Goal: Information Seeking & Learning: Learn about a topic

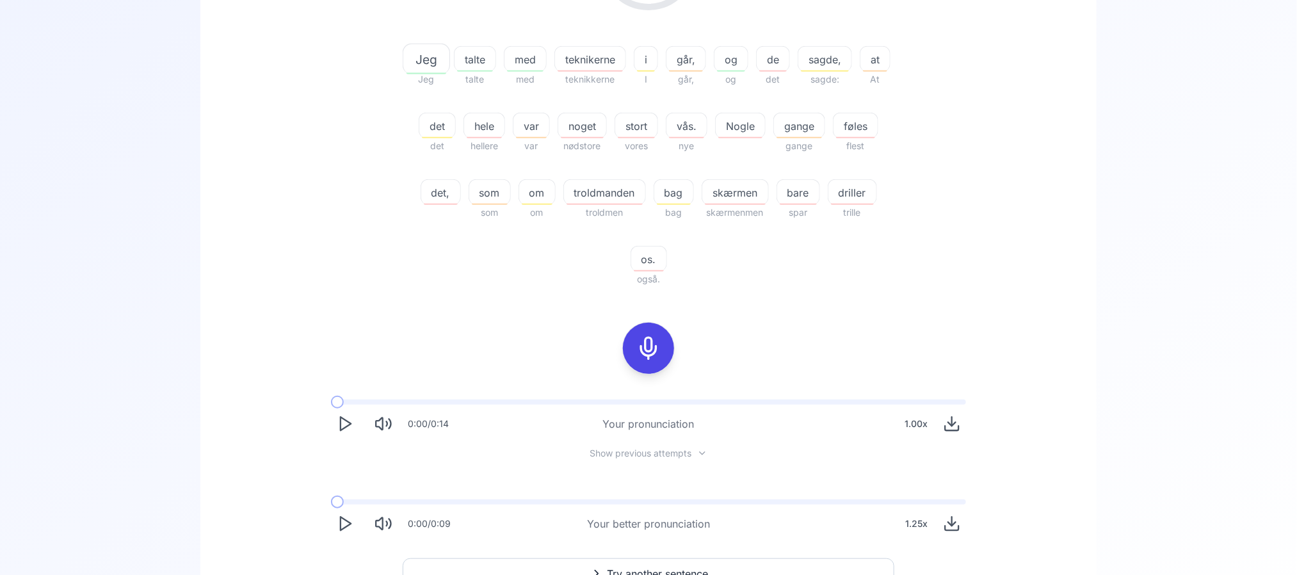
scroll to position [197, 0]
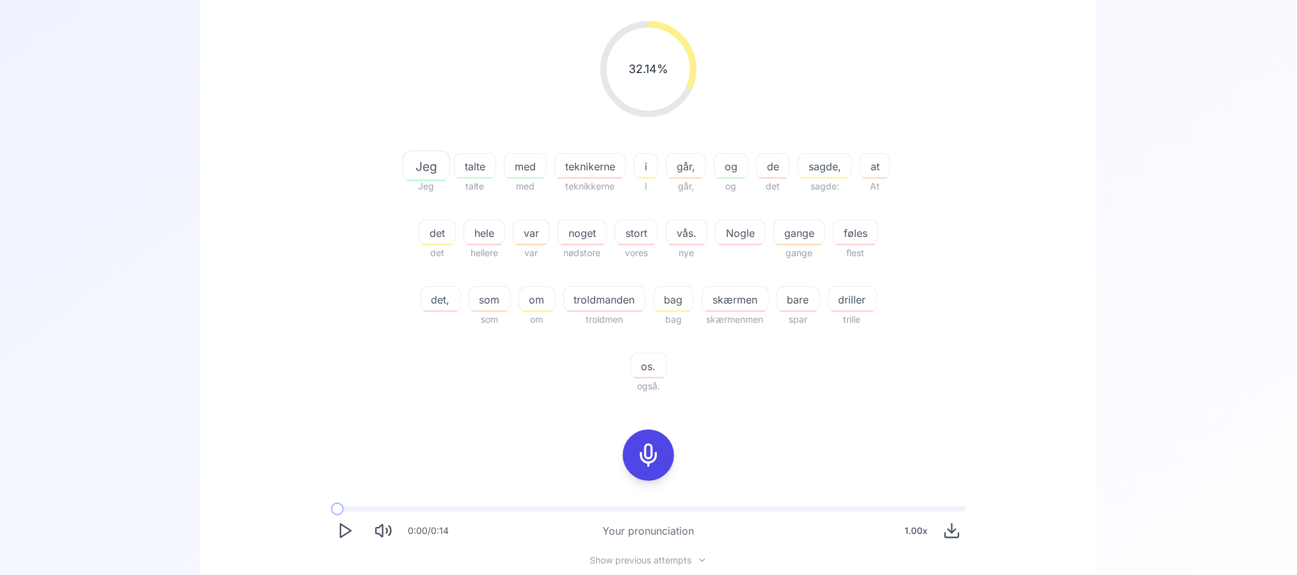
click at [656, 450] on icon at bounding box center [649, 455] width 26 height 26
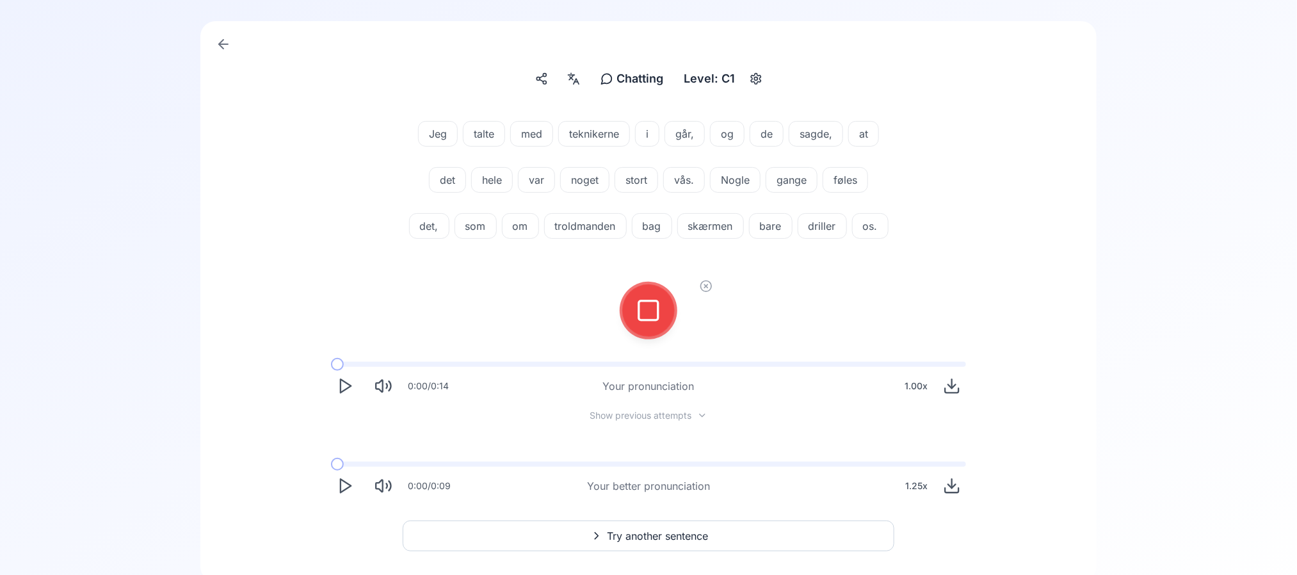
scroll to position [3, 0]
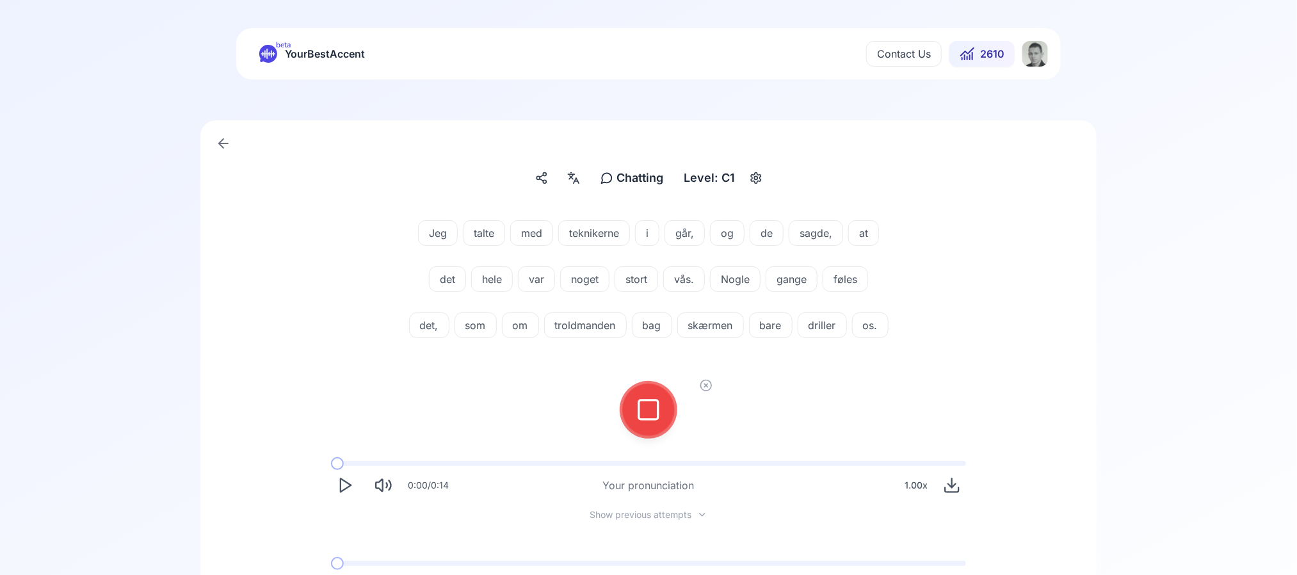
click at [644, 435] on div at bounding box center [648, 409] width 31 height 51
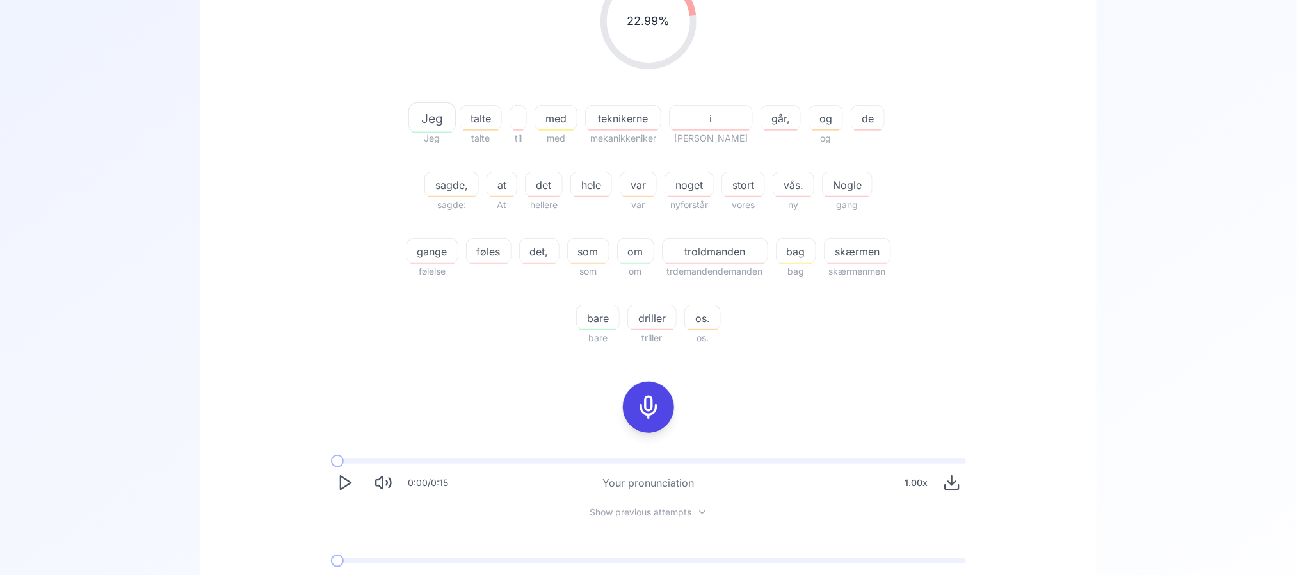
scroll to position [291, 0]
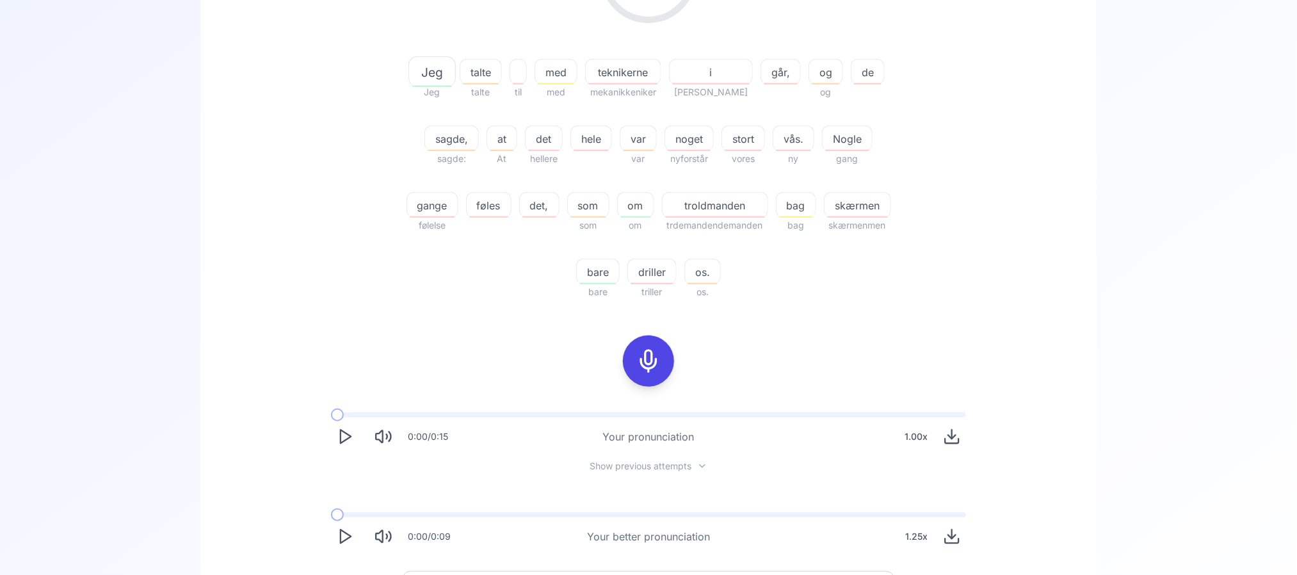
click at [657, 355] on rect at bounding box center [648, 360] width 19 height 19
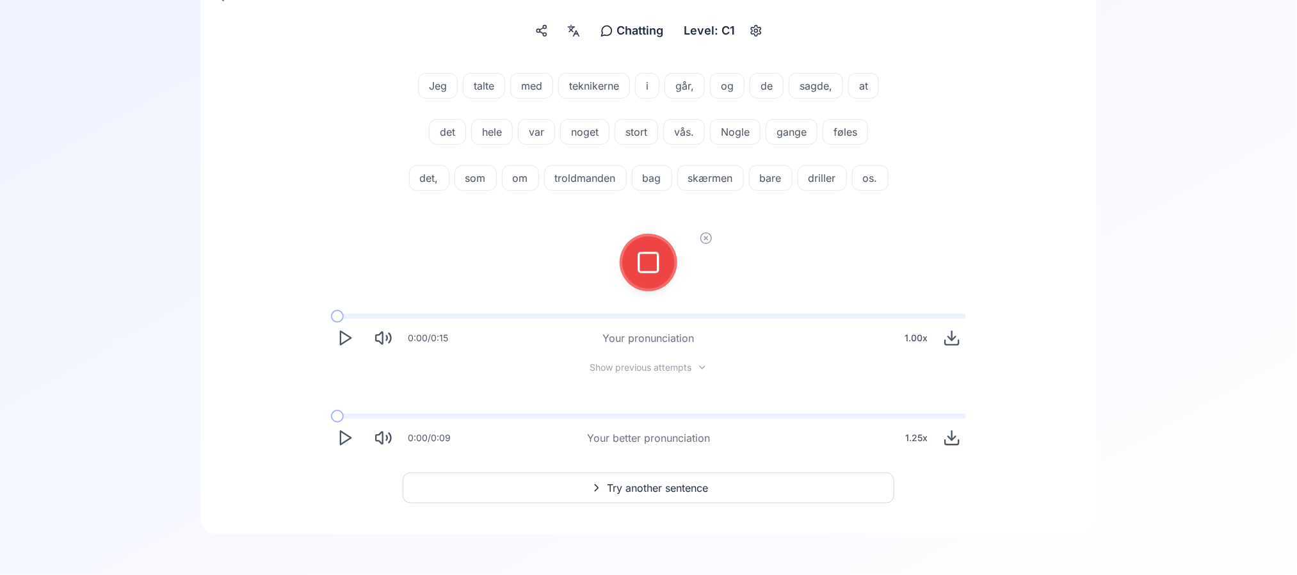
click at [671, 273] on div at bounding box center [648, 263] width 102 height 82
click at [656, 272] on rect at bounding box center [648, 262] width 19 height 19
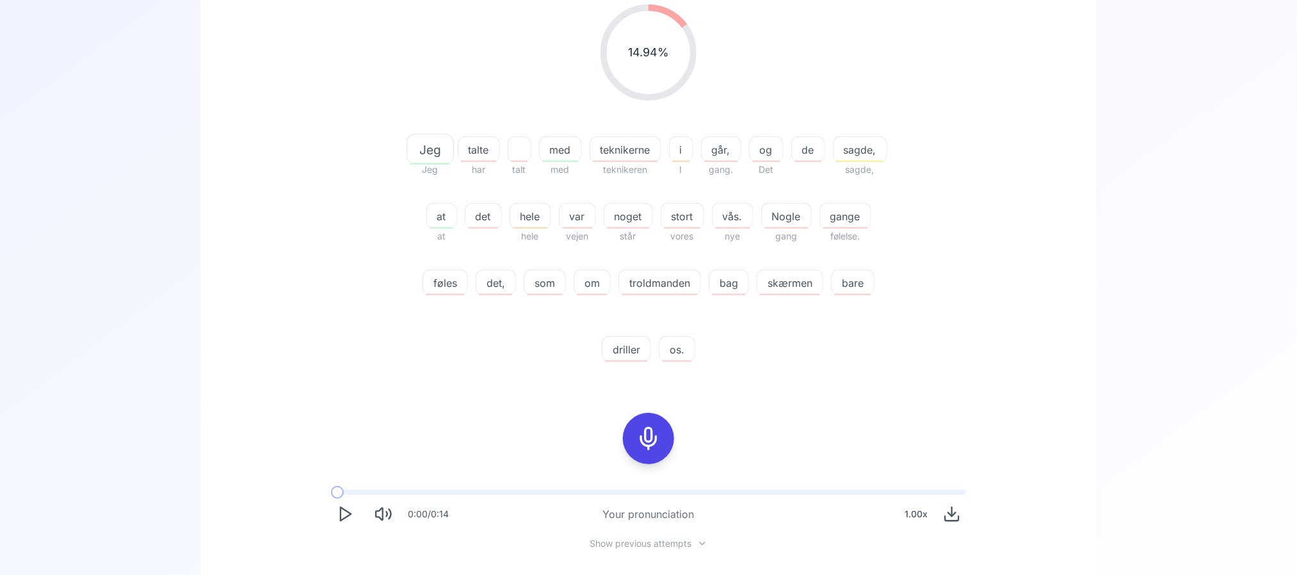
scroll to position [288, 0]
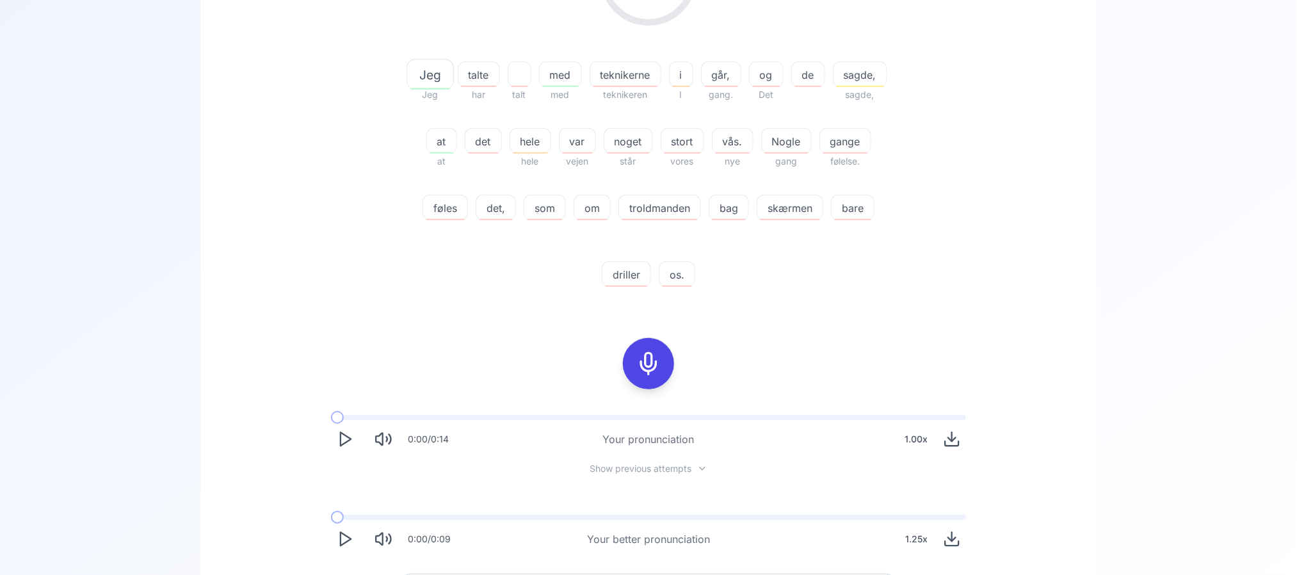
click at [659, 351] on icon at bounding box center [649, 364] width 26 height 26
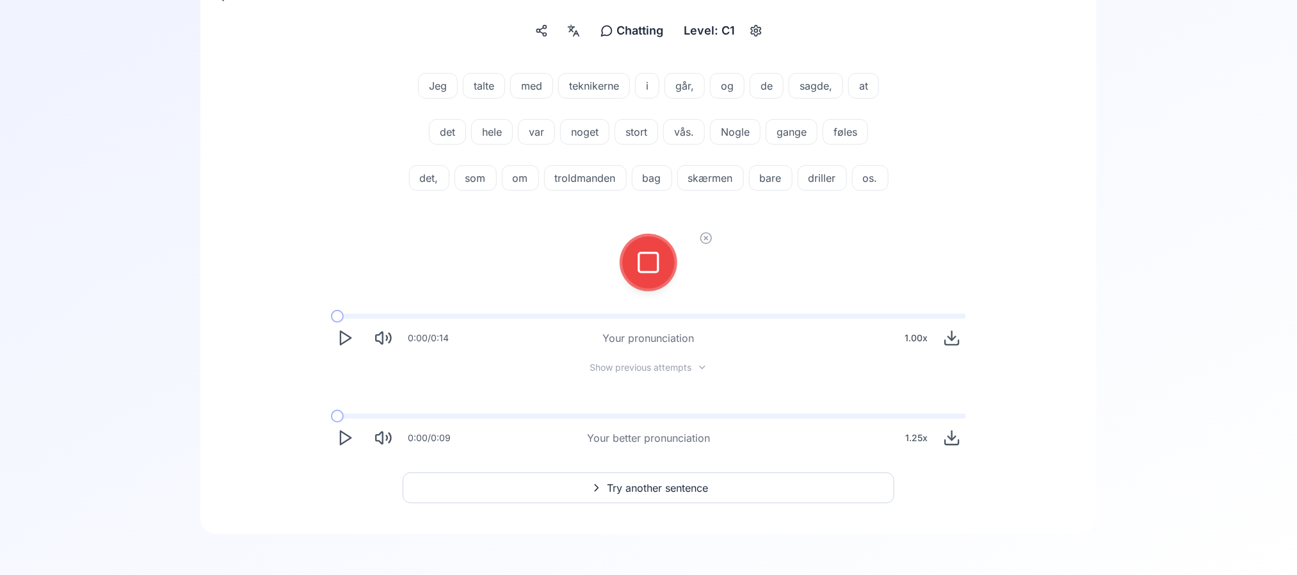
click at [653, 272] on rect at bounding box center [648, 262] width 19 height 19
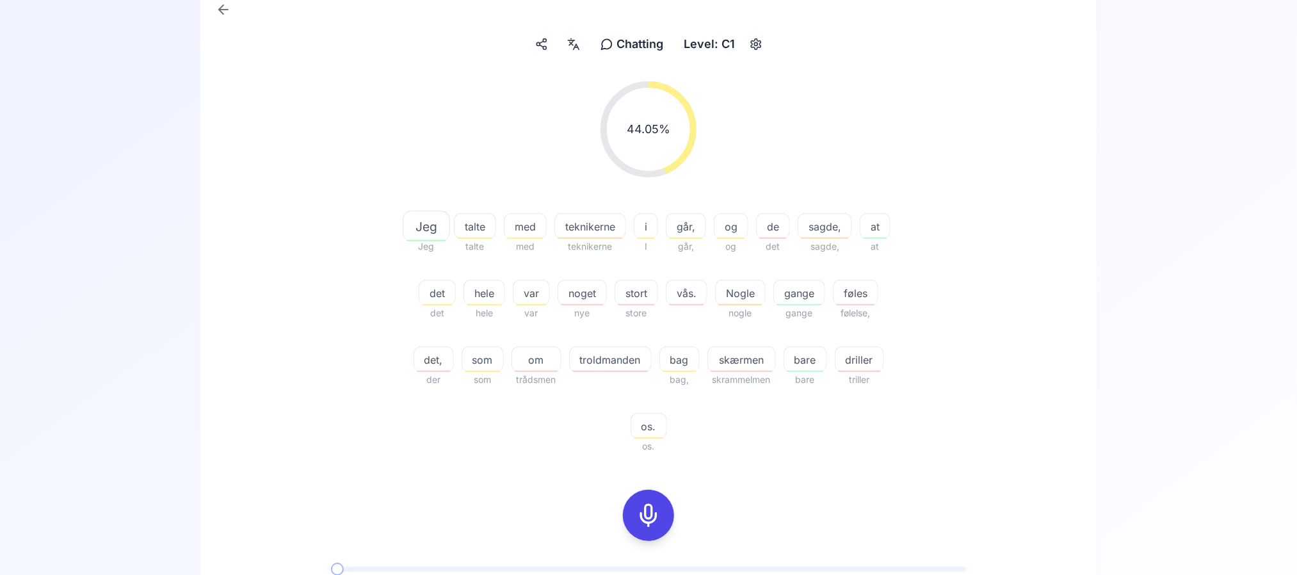
scroll to position [312, 0]
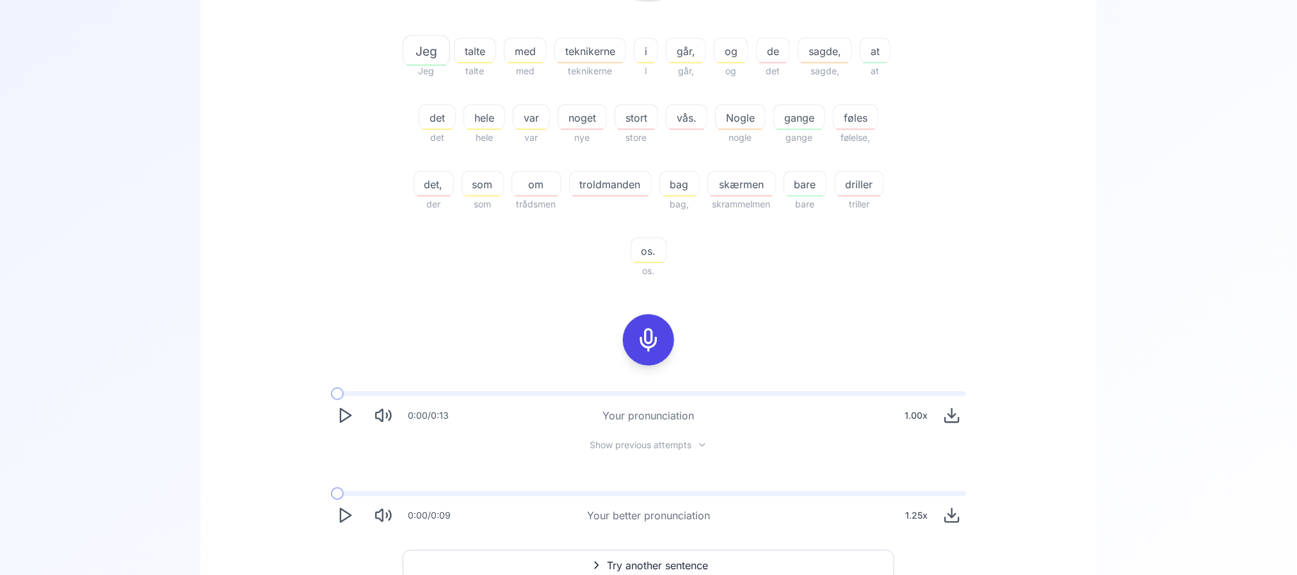
click at [331, 517] on button "Play" at bounding box center [345, 515] width 28 height 28
click at [835, 192] on span "driller" at bounding box center [859, 184] width 48 height 15
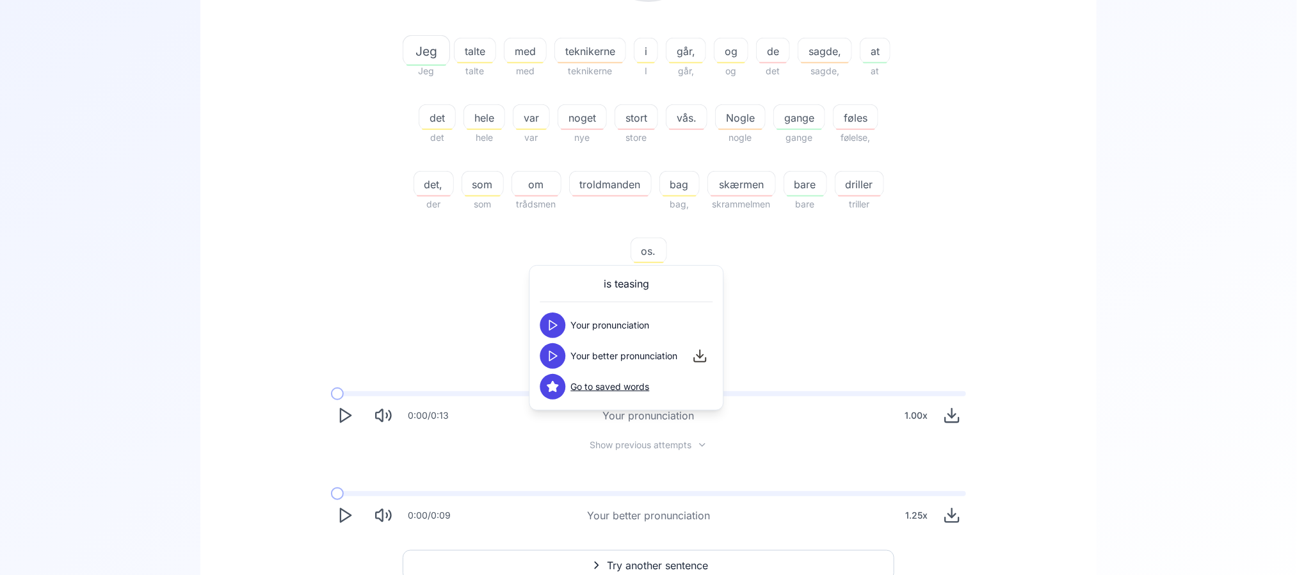
click at [554, 353] on icon at bounding box center [553, 356] width 13 height 13
click at [401, 281] on div "44.05 % 44.05 % Jeg Jeg talte talte med med teknikerne teknikerne i I går, går,…" at bounding box center [649, 92] width 738 height 393
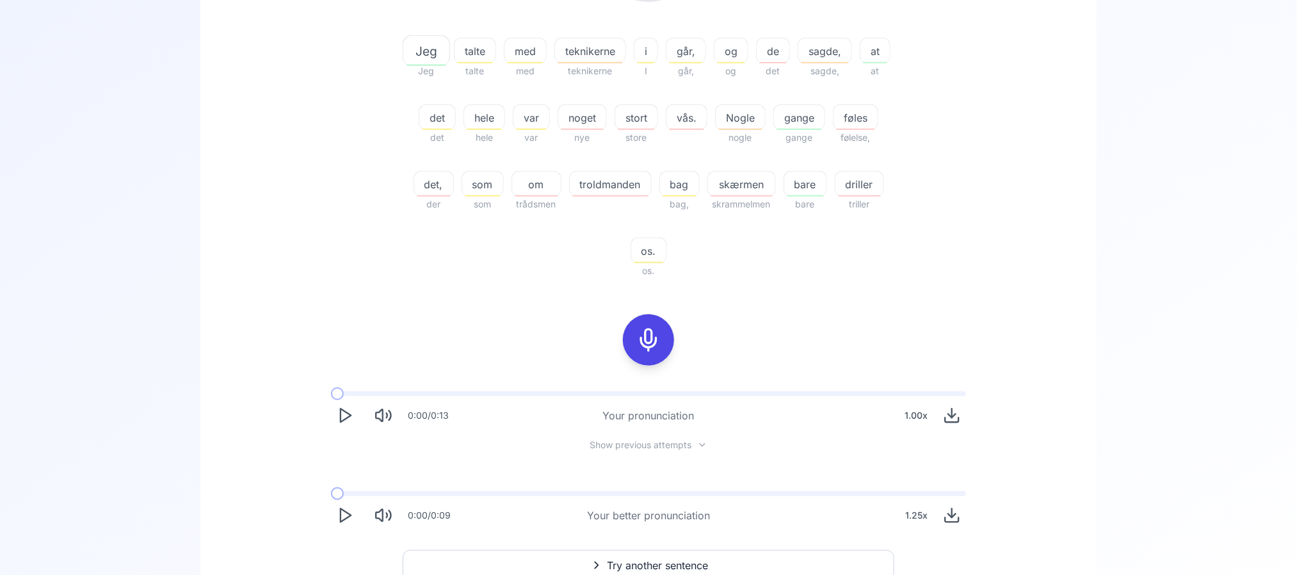
scroll to position [389, 0]
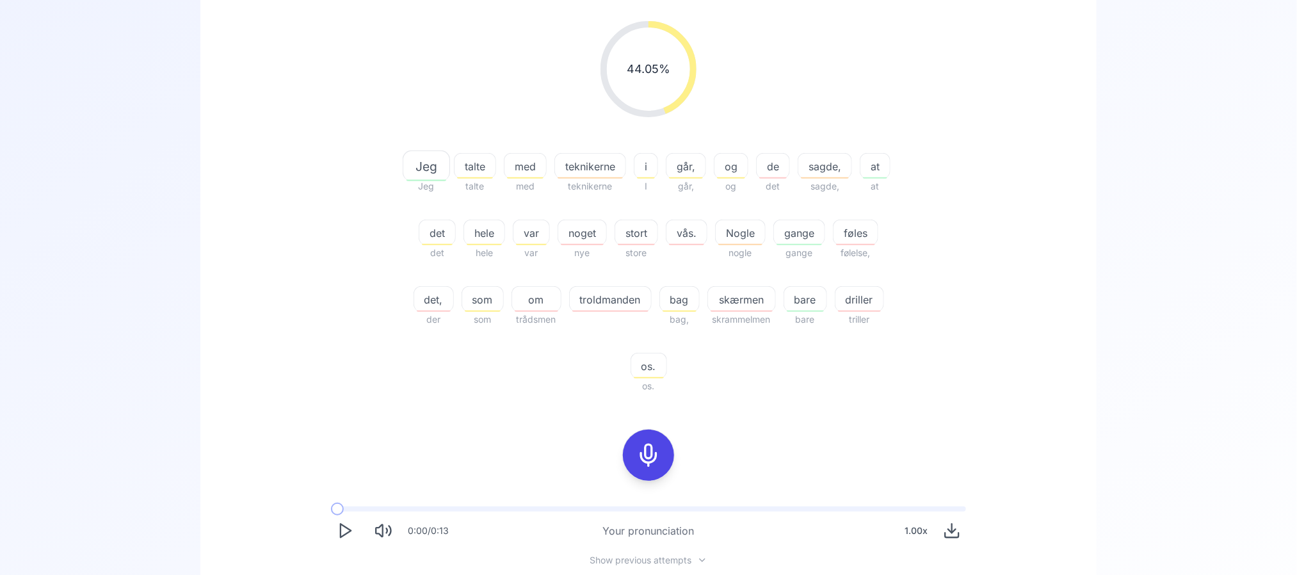
click at [640, 454] on rect at bounding box center [648, 455] width 19 height 19
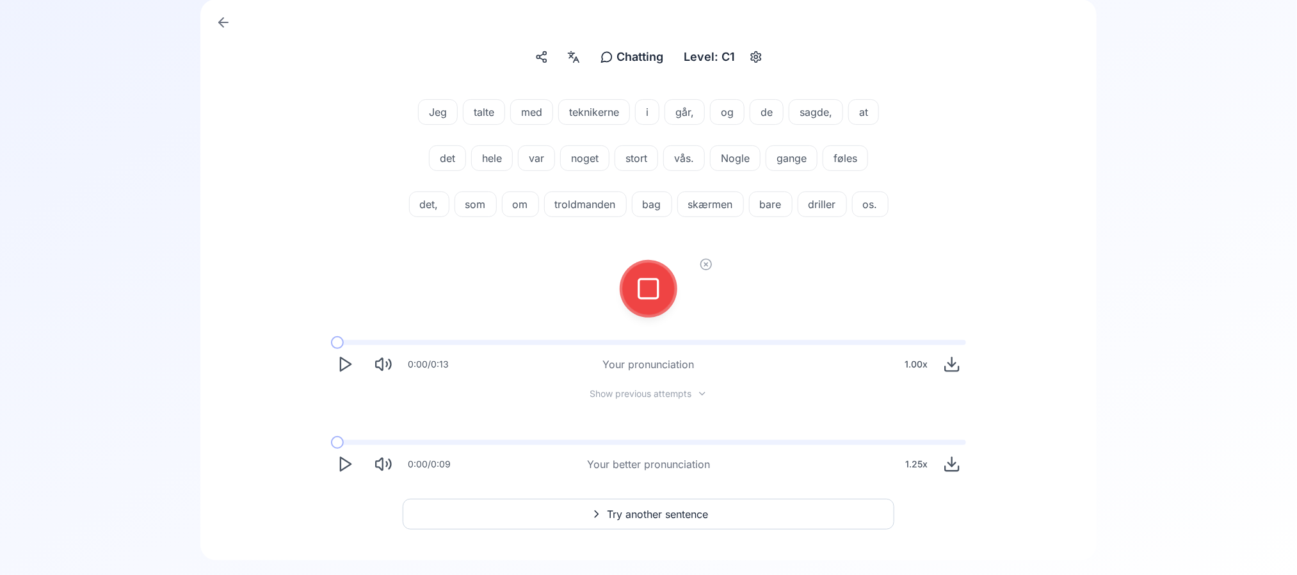
scroll to position [3, 0]
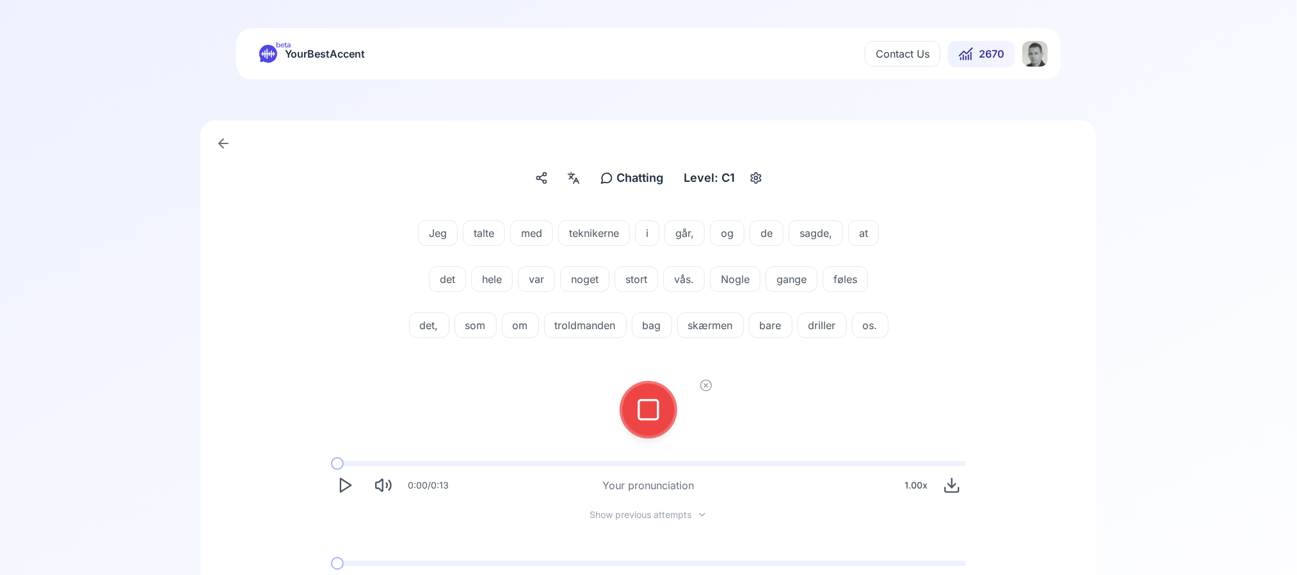
click at [659, 435] on div at bounding box center [648, 409] width 31 height 51
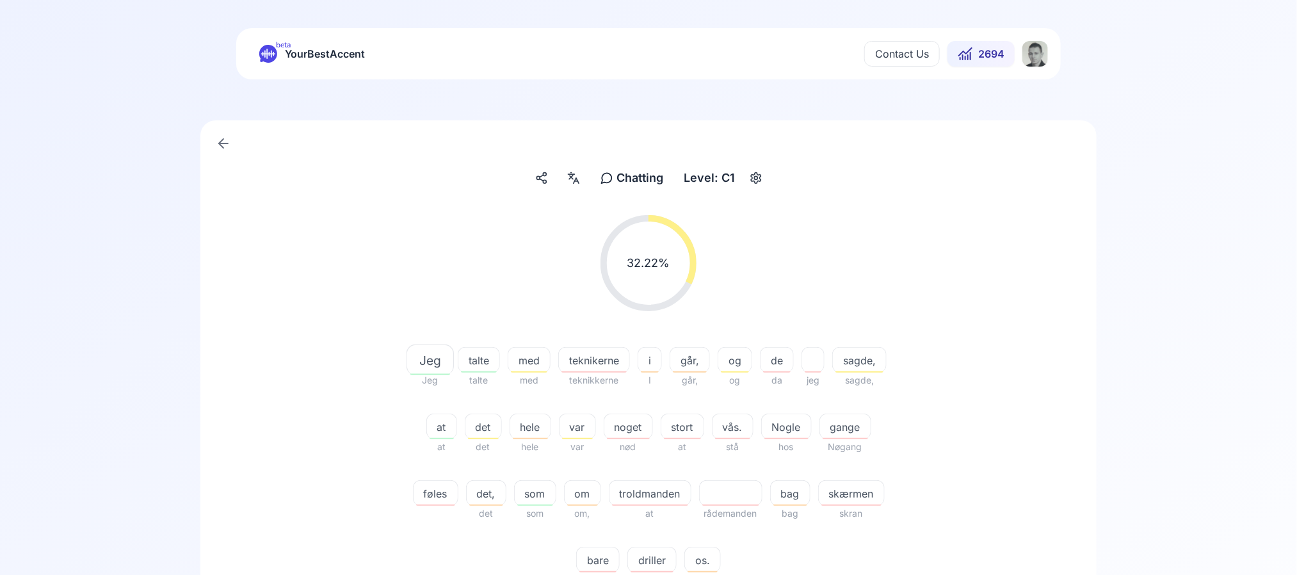
scroll to position [291, 0]
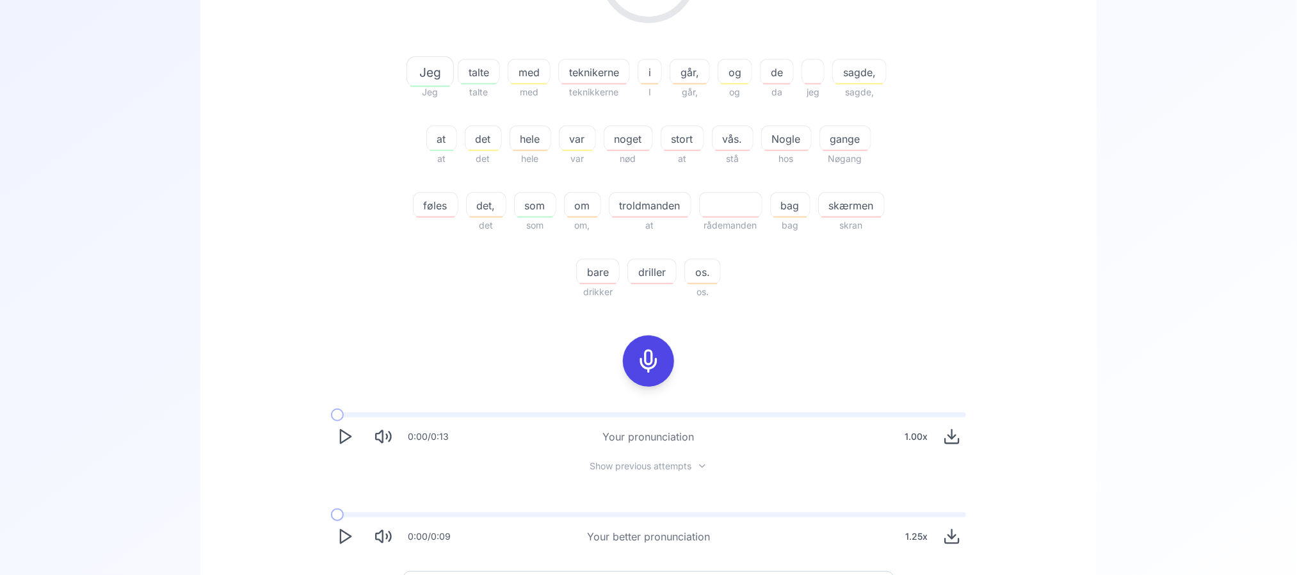
click at [354, 542] on button "Play" at bounding box center [345, 536] width 28 height 28
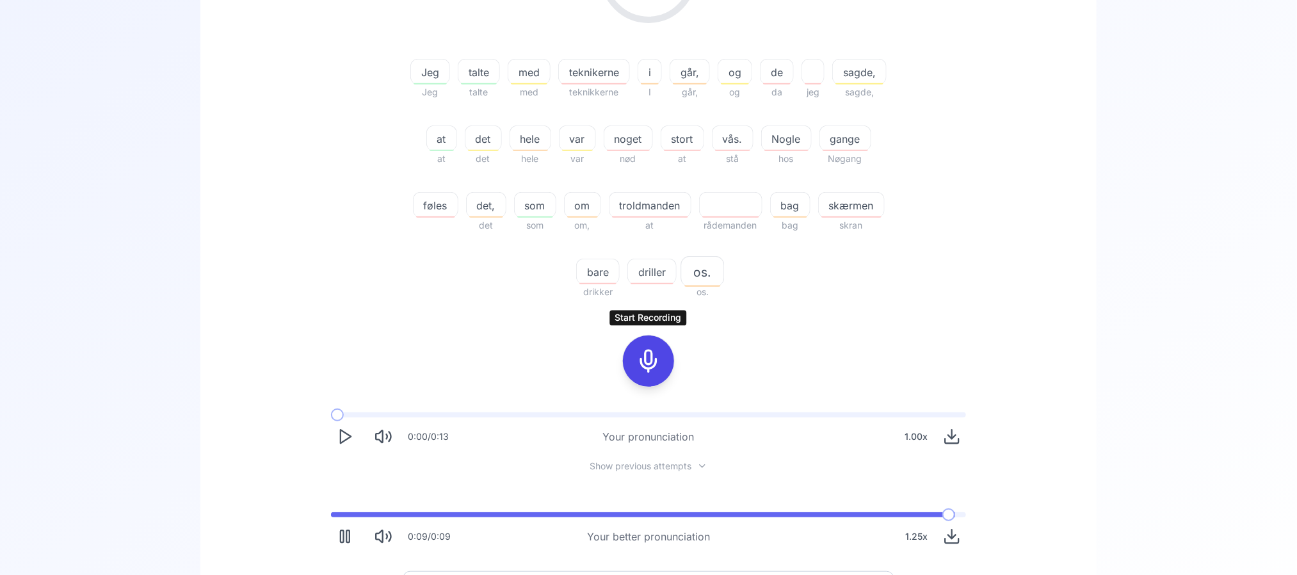
click at [647, 363] on icon at bounding box center [649, 361] width 26 height 26
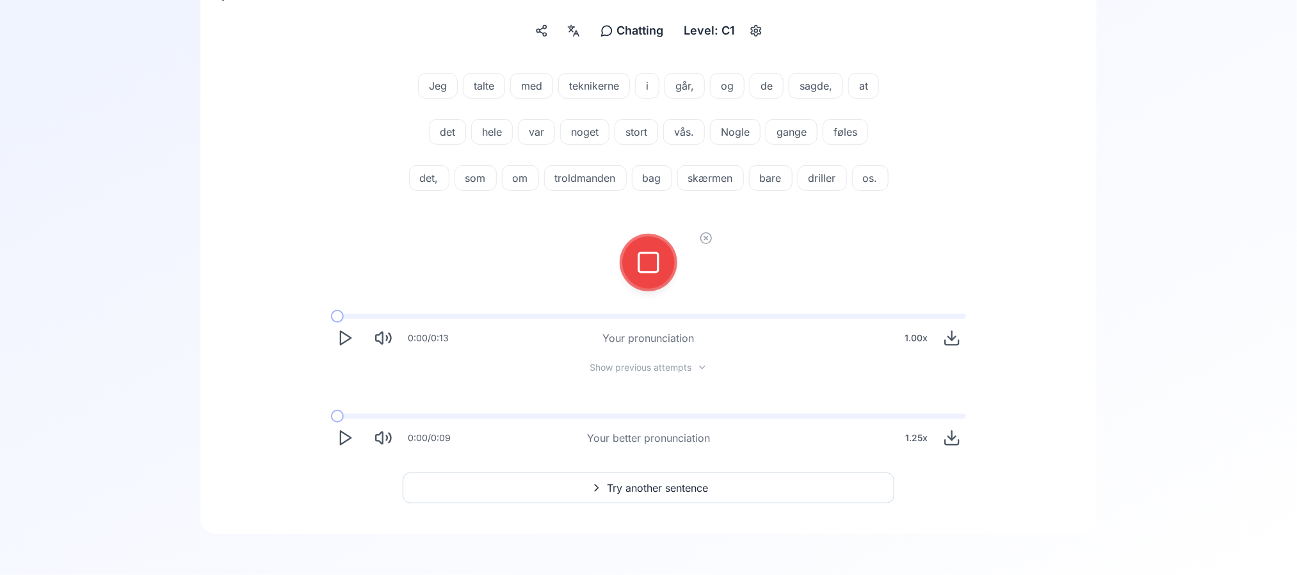
scroll to position [195, 0]
click at [655, 287] on div at bounding box center [648, 262] width 31 height 51
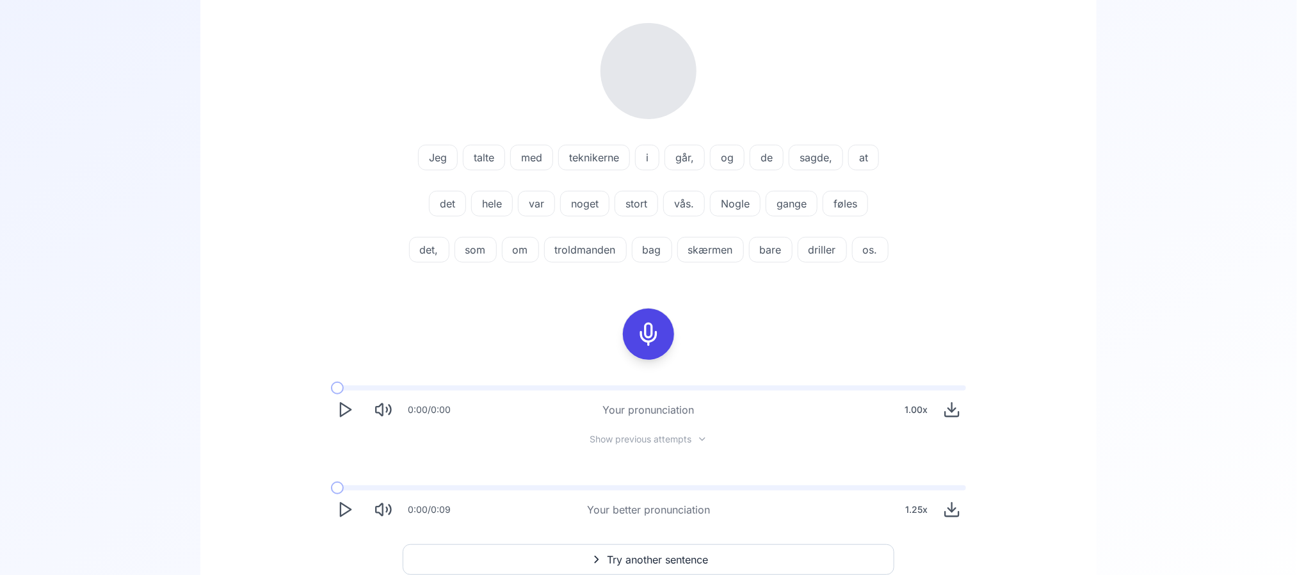
scroll to position [312, 0]
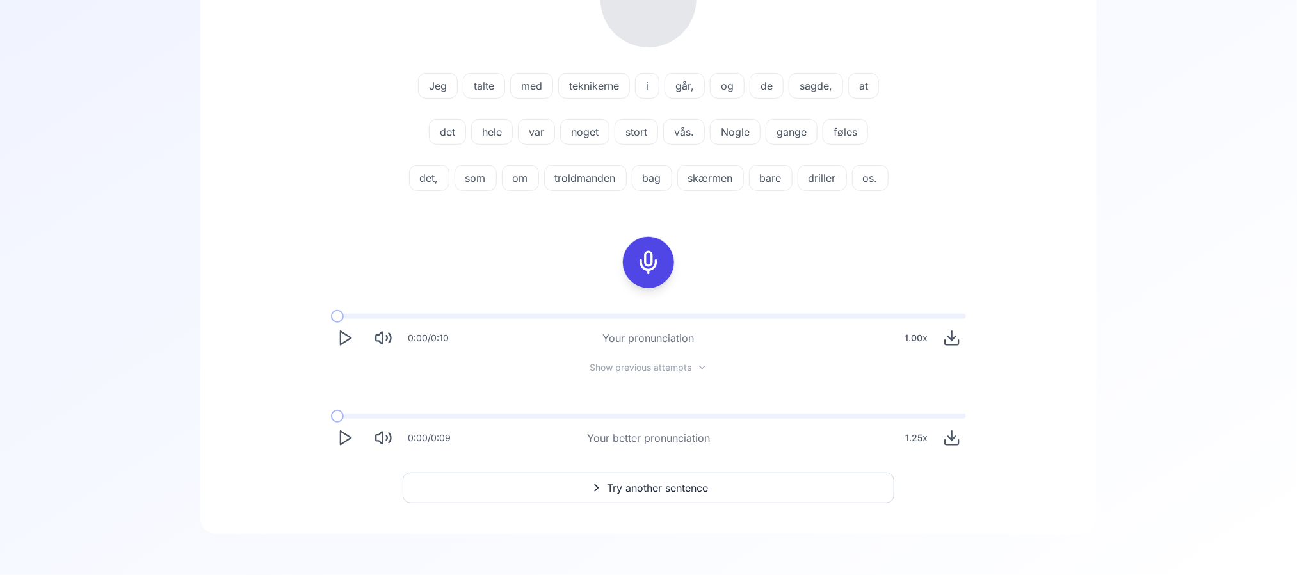
click at [918, 442] on div "1.25 x" at bounding box center [916, 438] width 33 height 26
click at [991, 379] on span "1" at bounding box center [989, 389] width 5 height 26
click at [1041, 359] on div "0:00 / 0:10 Your pronunciation 1.00 x Show previous attempts" at bounding box center [648, 337] width 819 height 69
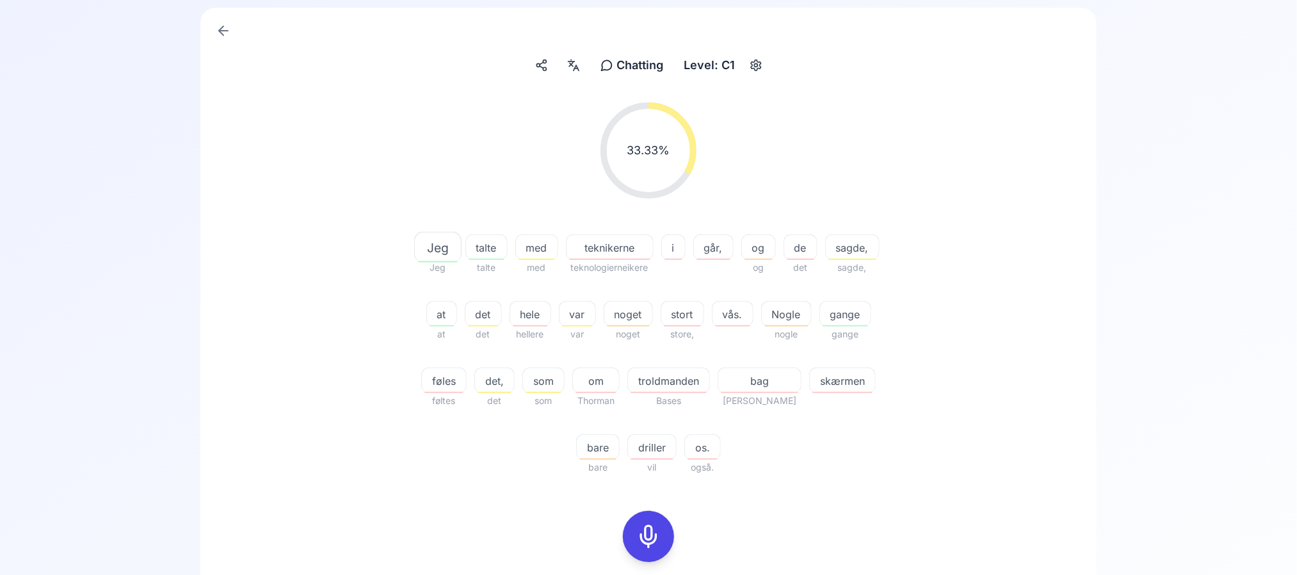
scroll to position [292, 0]
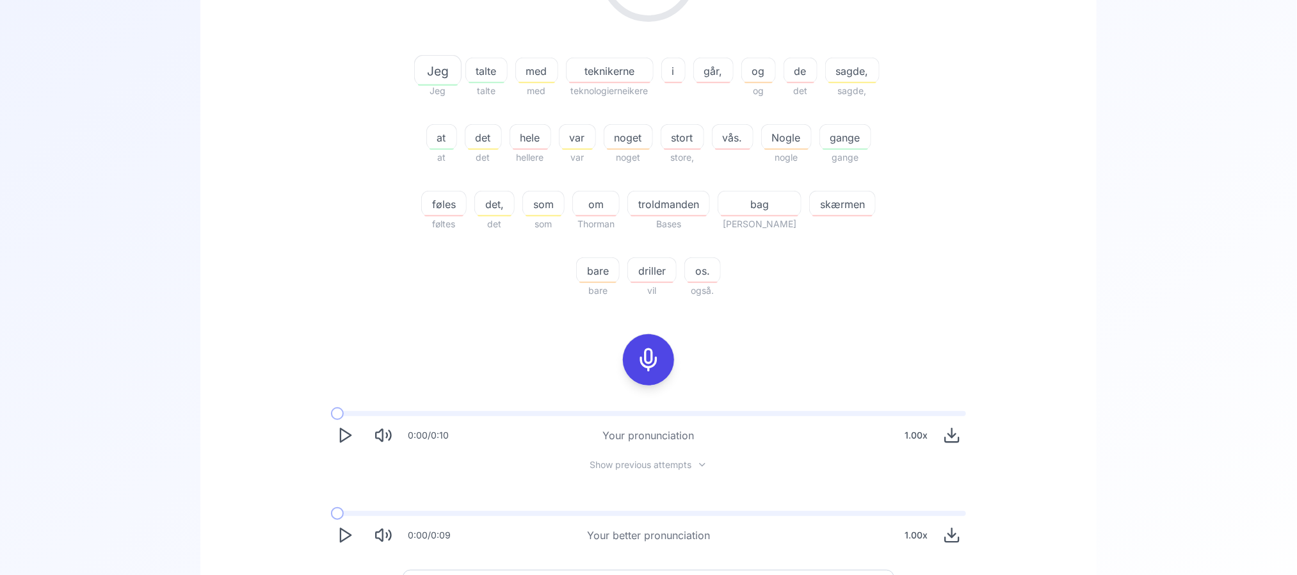
click at [336, 538] on icon "Play" at bounding box center [345, 535] width 18 height 18
click at [674, 362] on div at bounding box center [648, 360] width 52 height 52
click at [663, 365] on button at bounding box center [648, 359] width 51 height 51
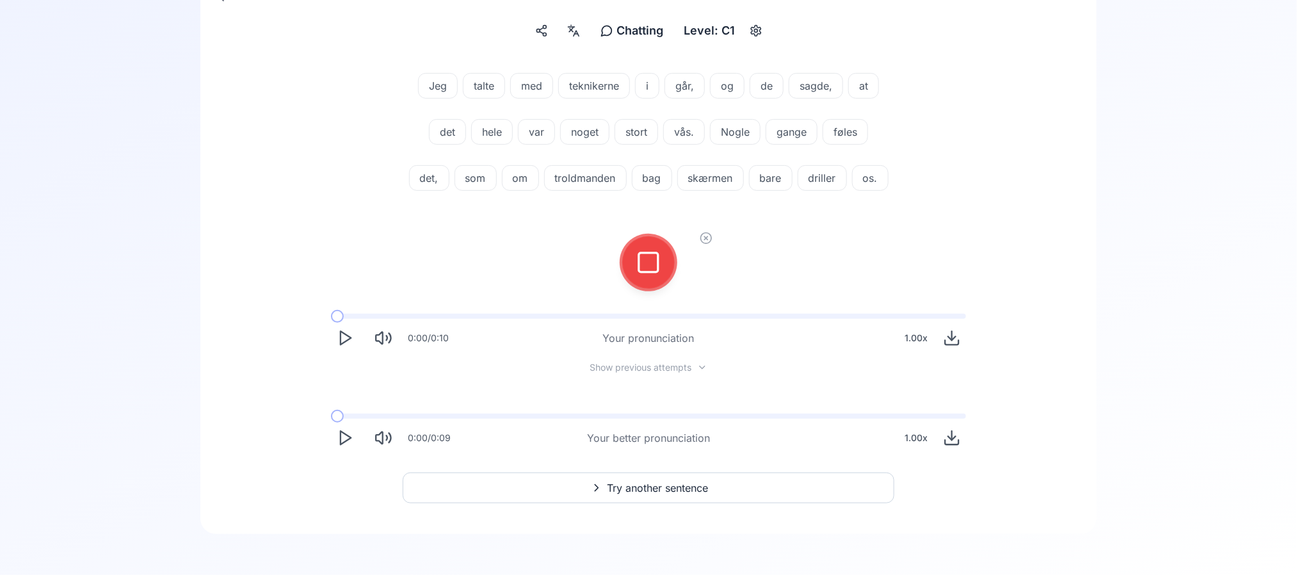
click at [669, 270] on button at bounding box center [648, 262] width 51 height 51
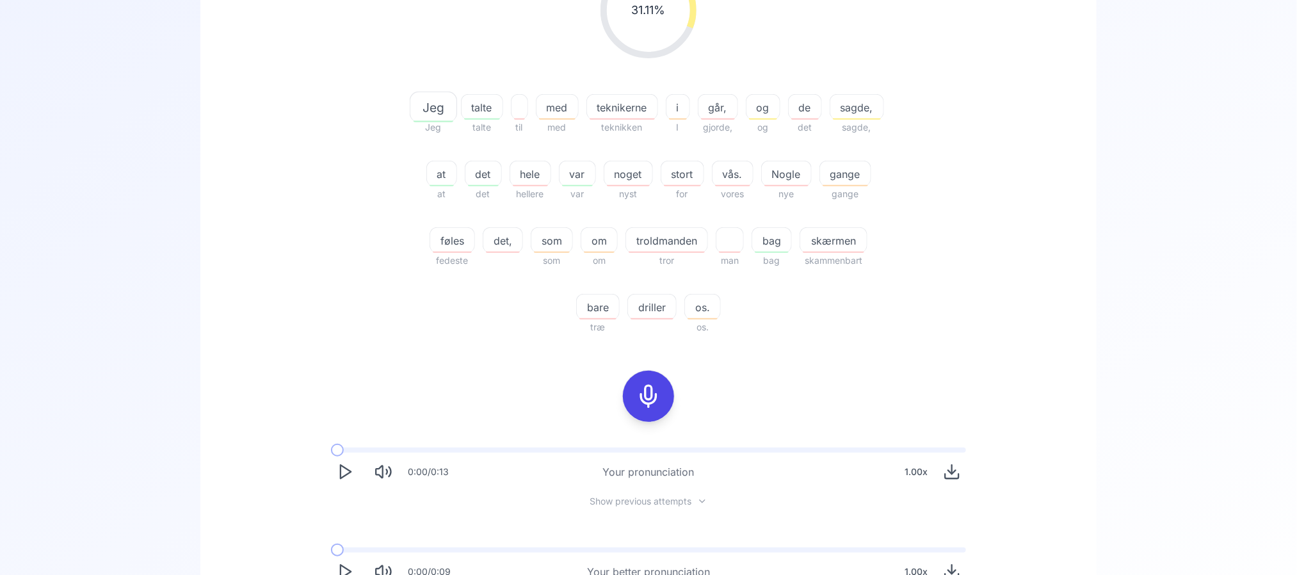
scroll to position [388, 0]
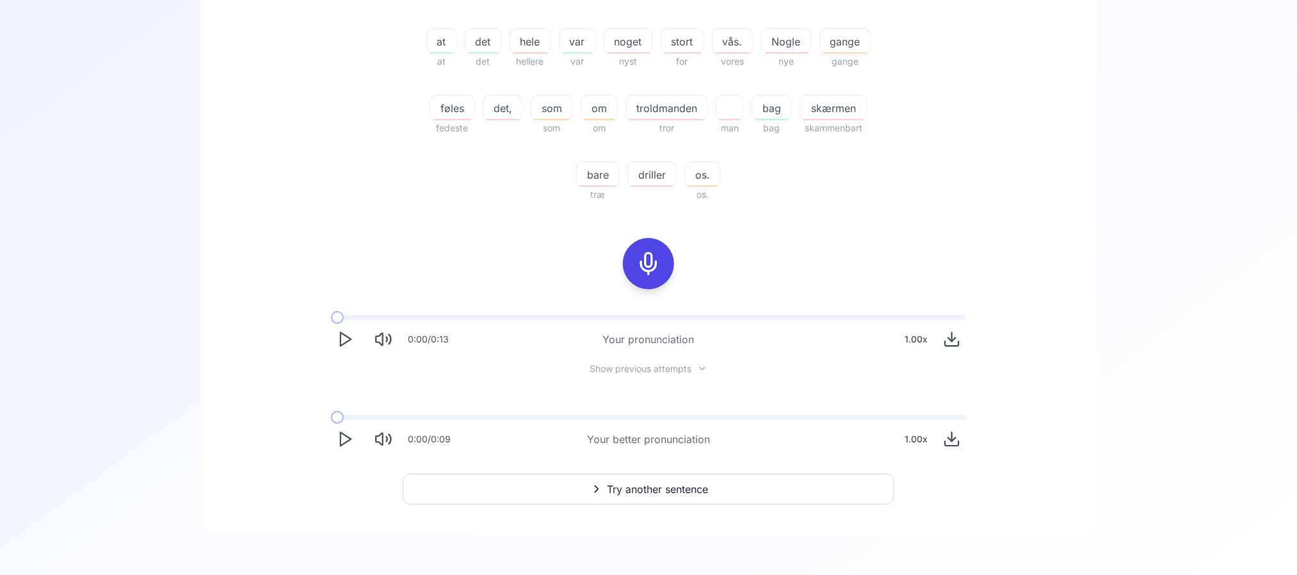
click at [342, 433] on polygon "Play" at bounding box center [346, 439] width 10 height 13
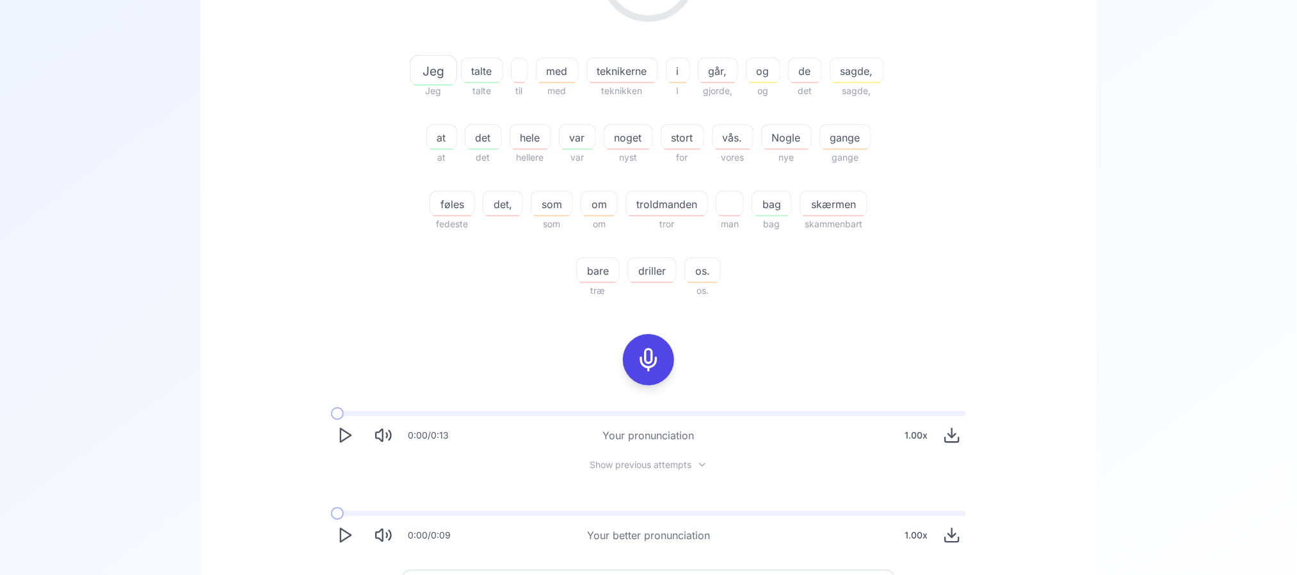
click at [621, 376] on div at bounding box center [648, 360] width 102 height 82
click at [636, 369] on icon at bounding box center [649, 360] width 26 height 26
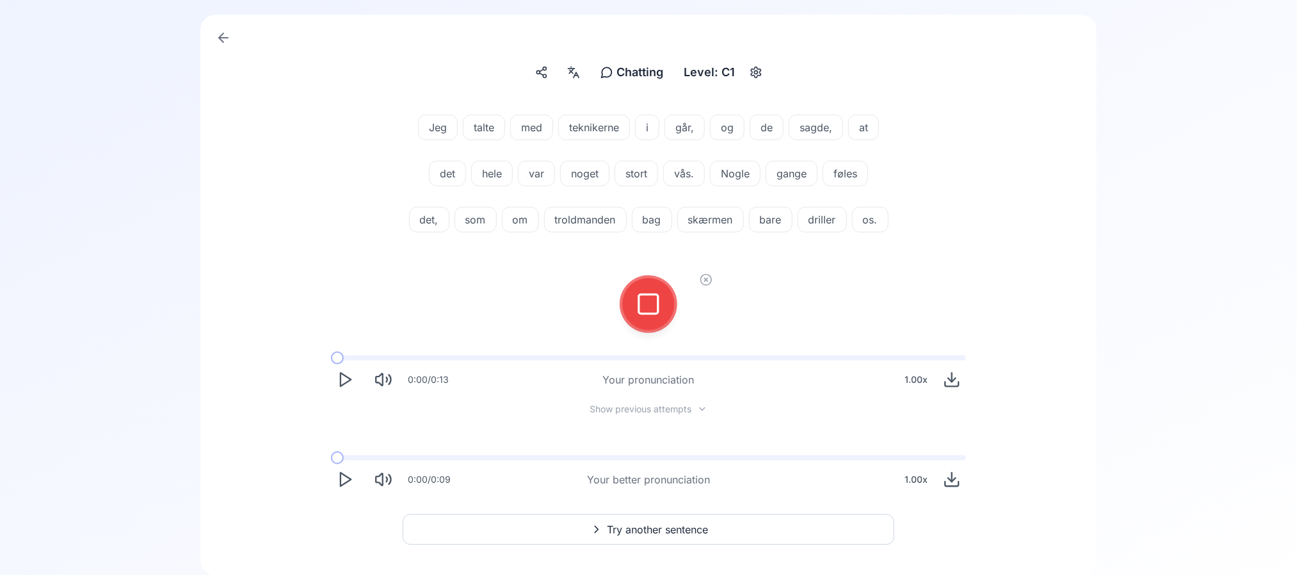
scroll to position [3, 0]
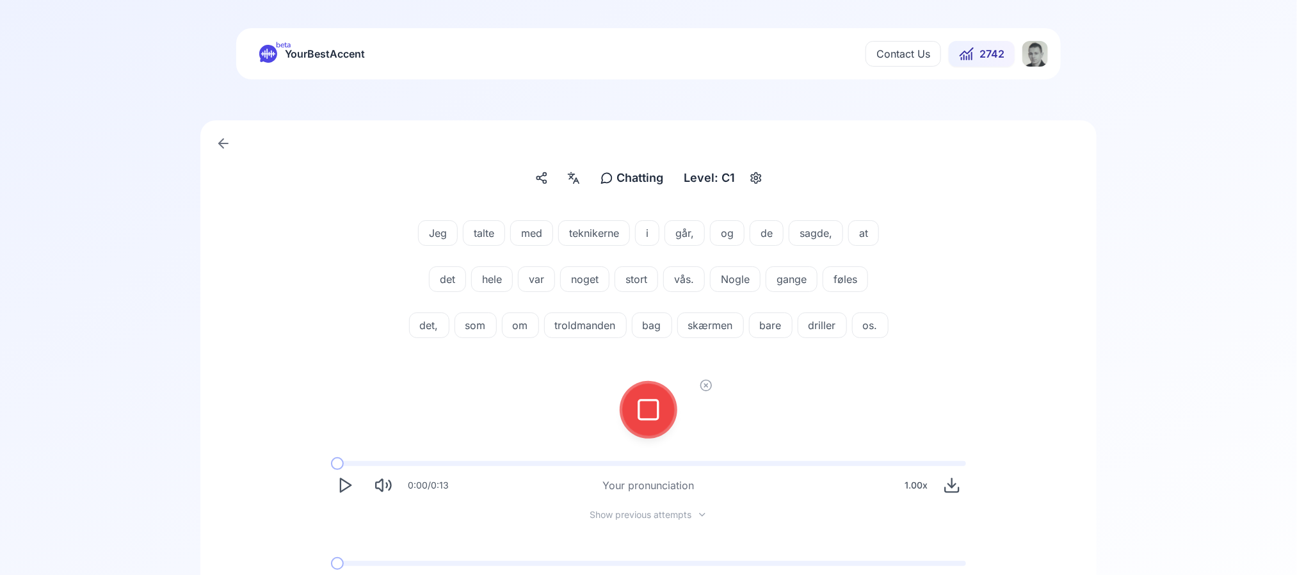
click at [655, 423] on icon at bounding box center [649, 410] width 26 height 26
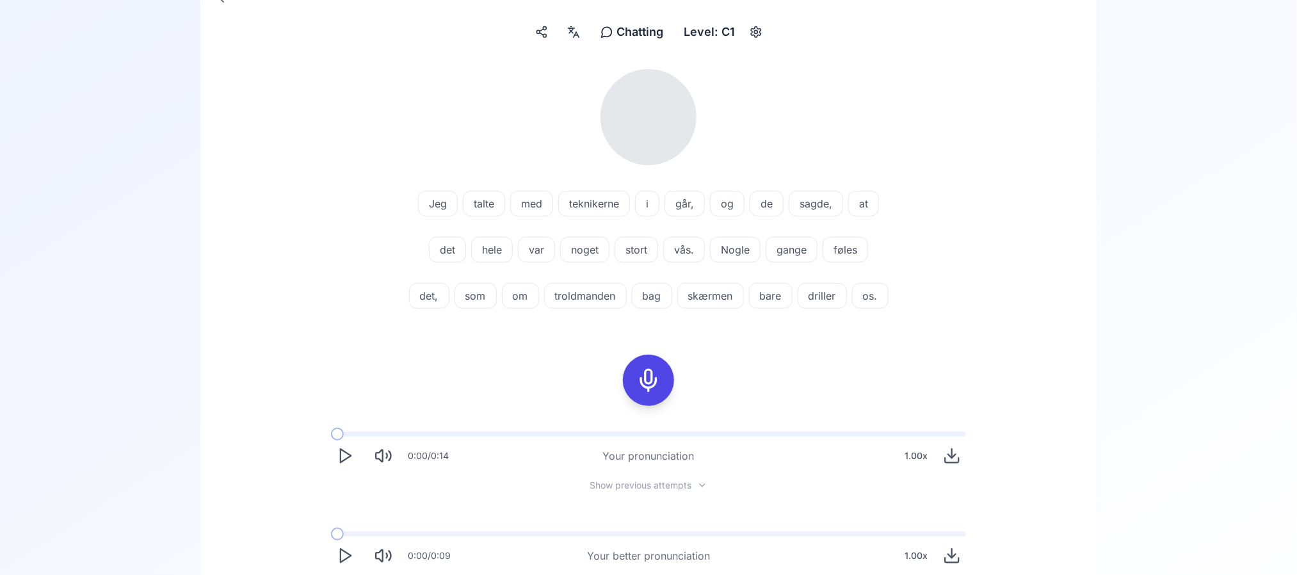
scroll to position [195, 0]
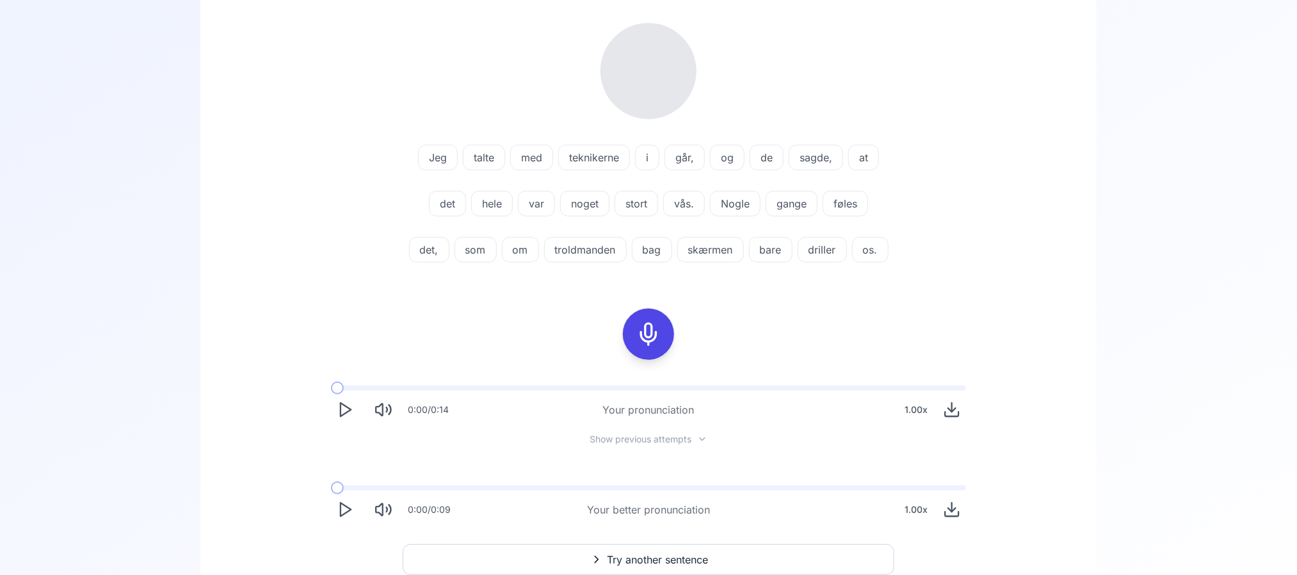
click at [841, 244] on span "driller" at bounding box center [822, 249] width 48 height 15
click at [780, 324] on icon at bounding box center [781, 330] width 13 height 13
click at [782, 325] on icon at bounding box center [782, 330] width 11 height 10
click at [782, 334] on icon at bounding box center [782, 330] width 11 height 10
click at [1052, 334] on div "Jeg talte med teknikerne i går, og de sagde, at det hele var noget stort vås. N…" at bounding box center [648, 273] width 835 height 521
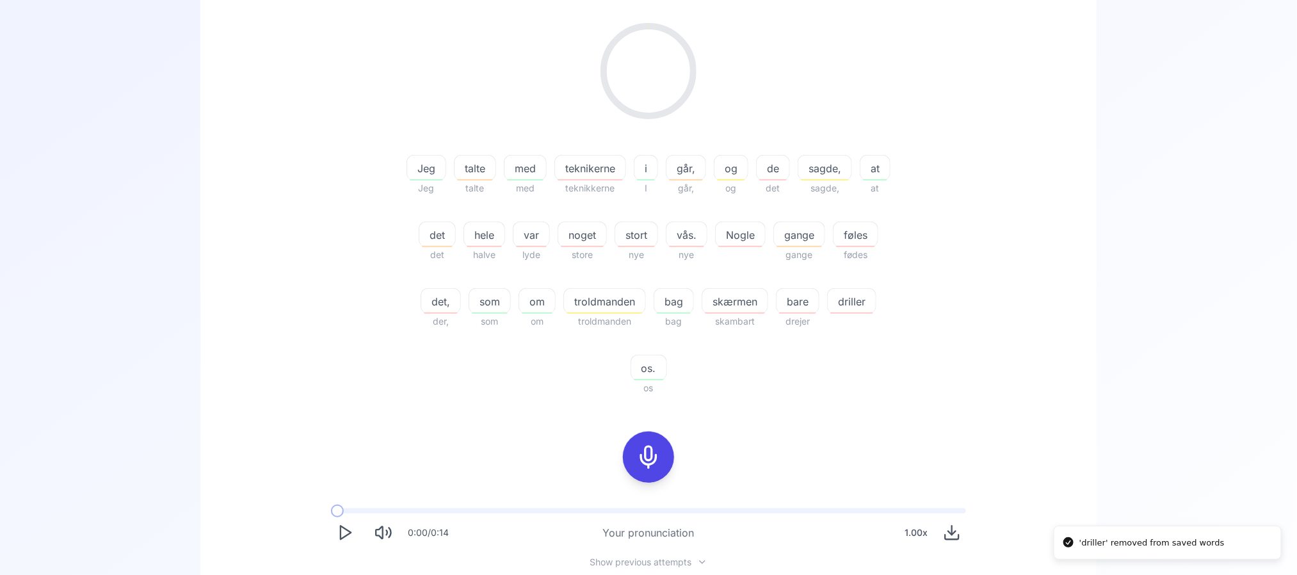
scroll to position [79, 0]
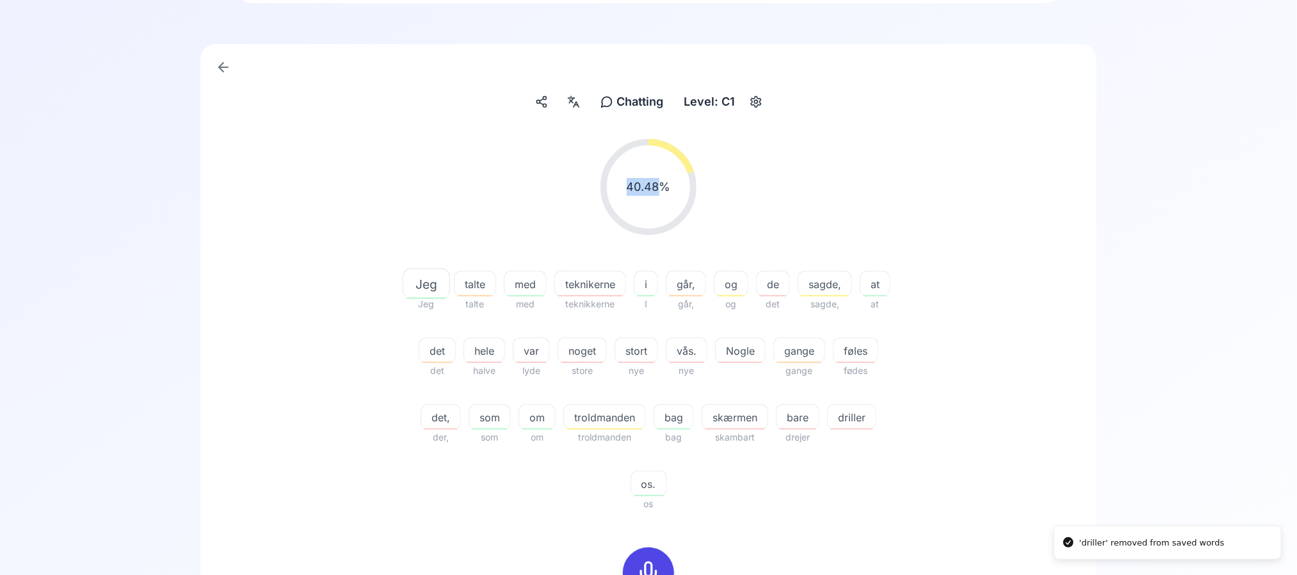
click at [1051, 334] on div "40.48 % 40.48 % Jeg Jeg talte talte med med teknikerne teknikkerne i I går, går…" at bounding box center [648, 451] width 835 height 644
click at [930, 454] on div "40.48 % 40.48 % Jeg Jeg talte talte med med teknikerne teknikkerne i I går, går…" at bounding box center [649, 325] width 738 height 393
click at [828, 425] on span "driller" at bounding box center [852, 417] width 48 height 15
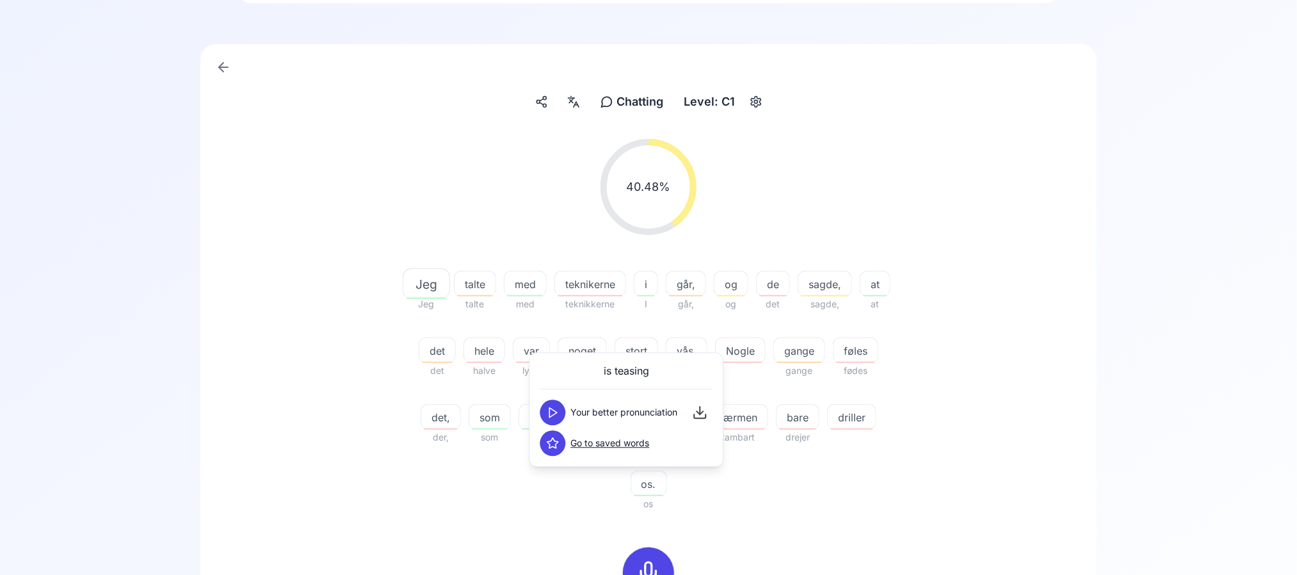
click at [547, 440] on icon at bounding box center [553, 443] width 13 height 13
click at [967, 475] on div "40.48 % 40.48 % Jeg Jeg talte talte med med teknikerne teknikkerne i I går, går…" at bounding box center [649, 325] width 738 height 393
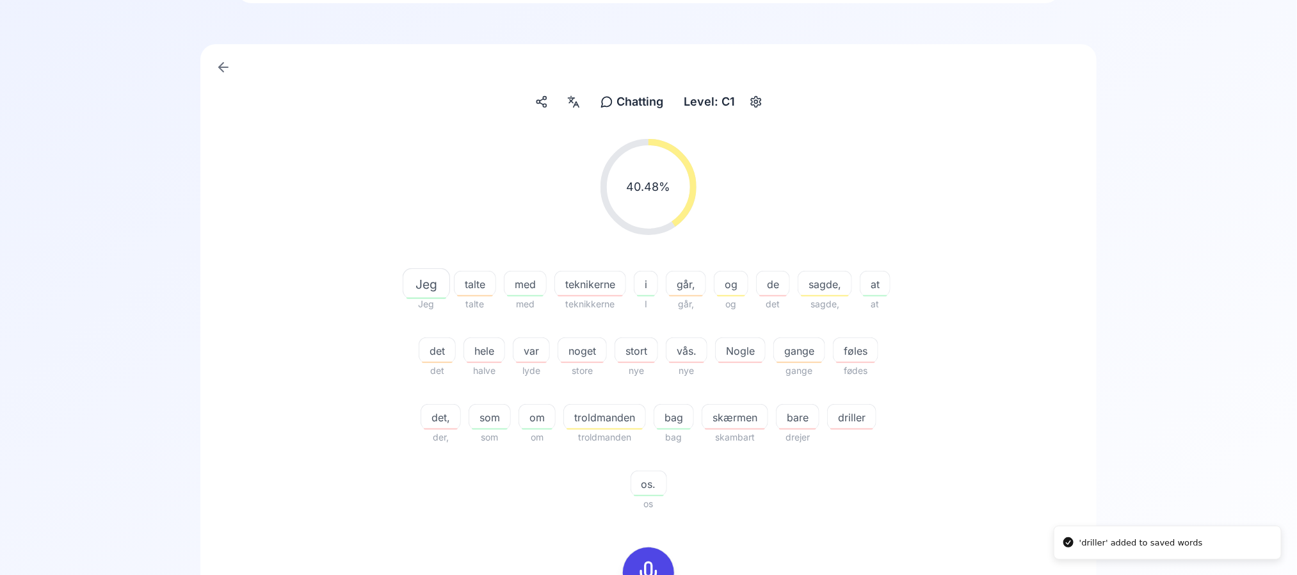
click at [828, 425] on span "driller" at bounding box center [852, 417] width 48 height 15
click at [558, 415] on icon at bounding box center [553, 413] width 13 height 13
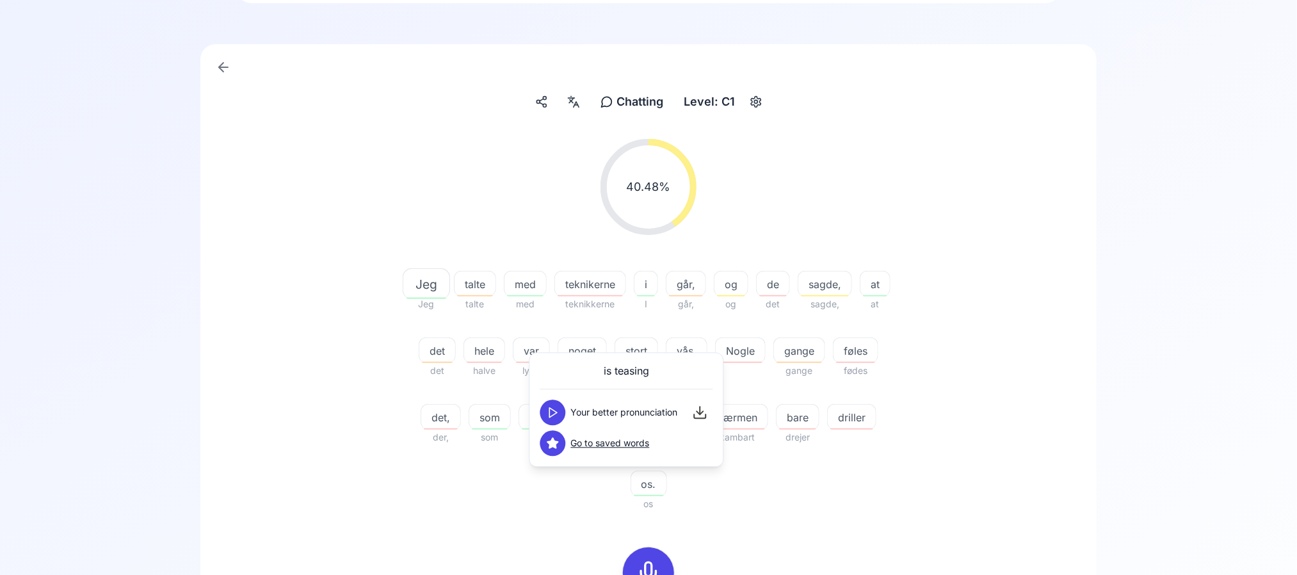
click at [1009, 432] on div "40.48 % 40.48 % Jeg Jeg talte talte med med teknikerne teknikkerne i I går, går…" at bounding box center [649, 325] width 738 height 393
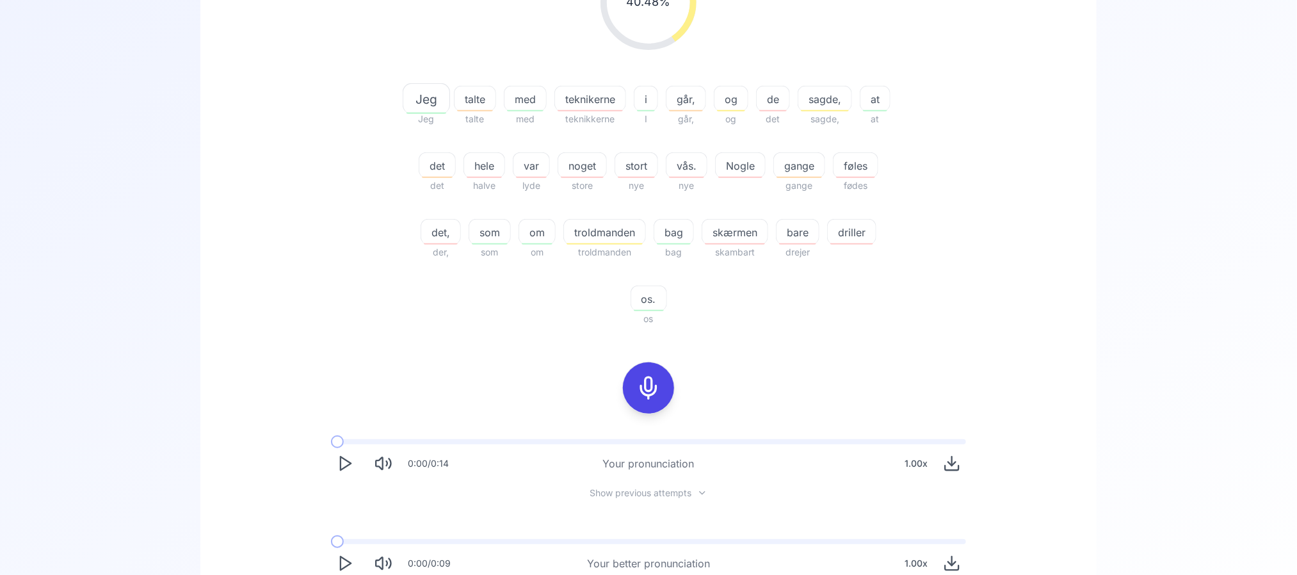
scroll to position [271, 0]
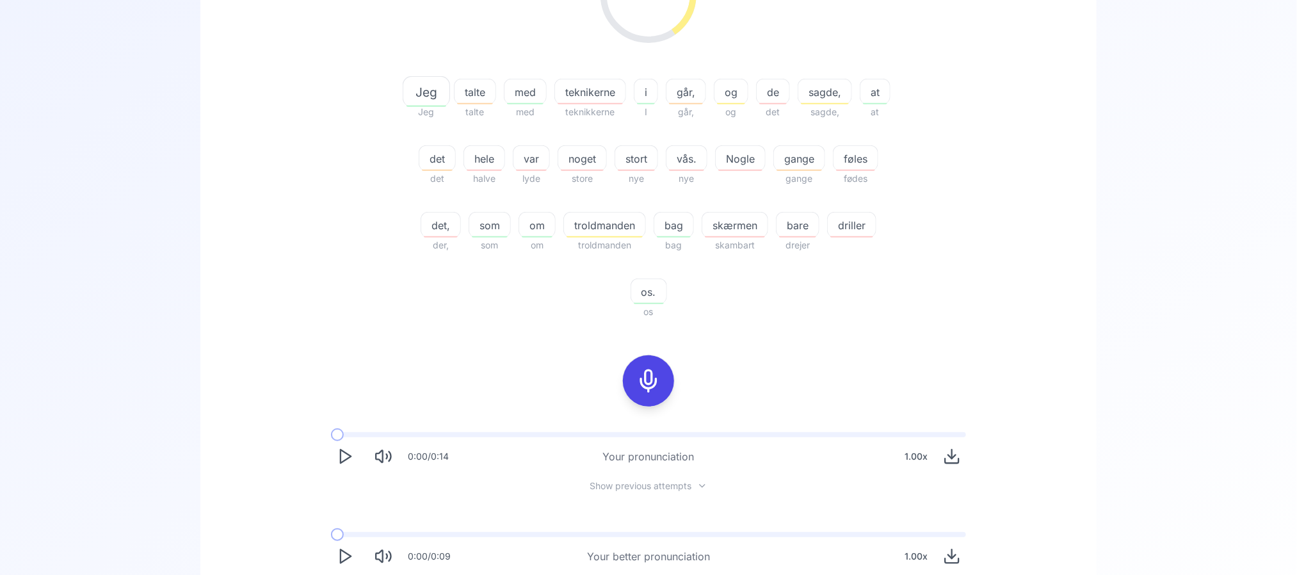
click at [654, 375] on icon at bounding box center [649, 381] width 26 height 26
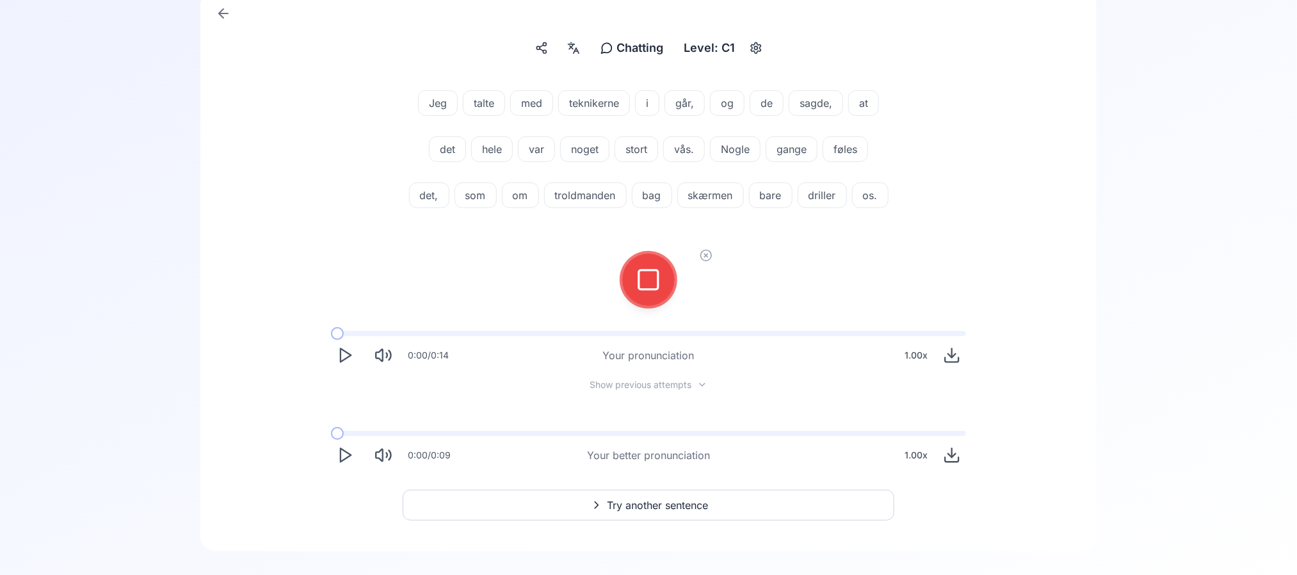
scroll to position [99, 0]
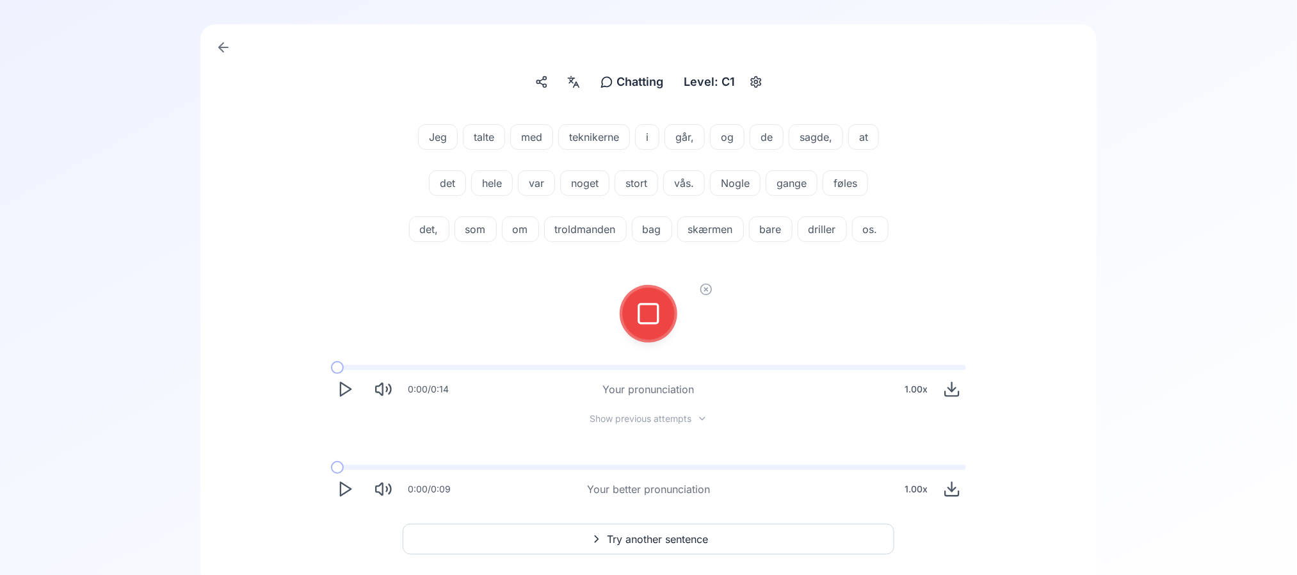
click at [665, 339] on button at bounding box center [648, 313] width 51 height 51
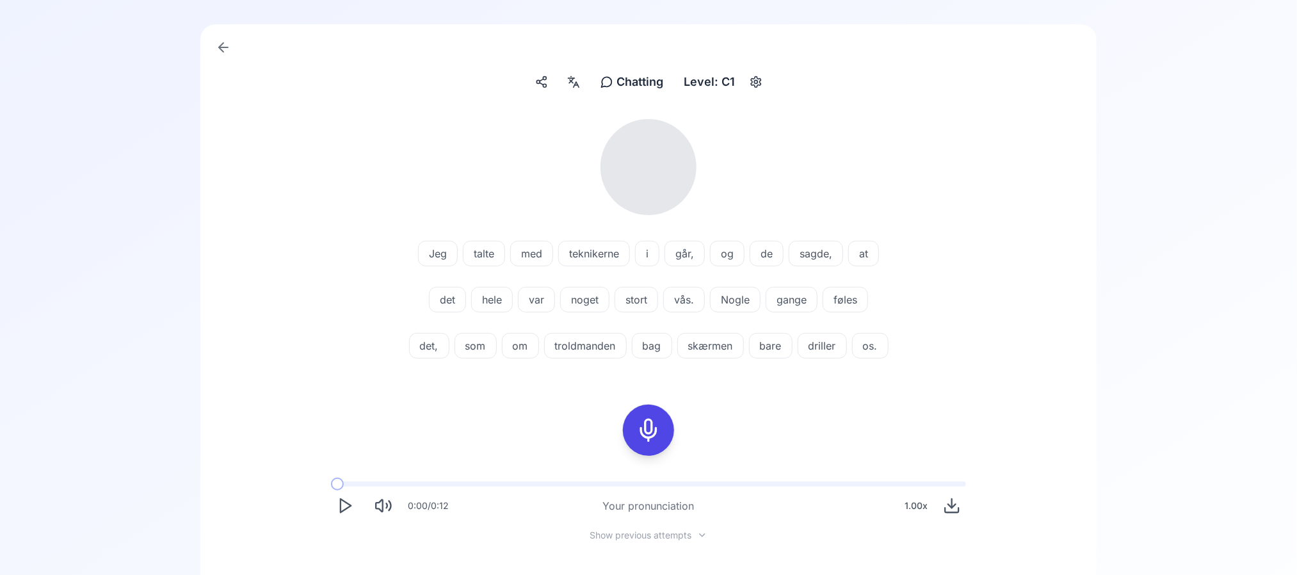
click at [1126, 293] on div "Chatting Chatting Level: C1 Jeg talte med teknikerne i går, og de sagde, at det…" at bounding box center [648, 362] width 1297 height 759
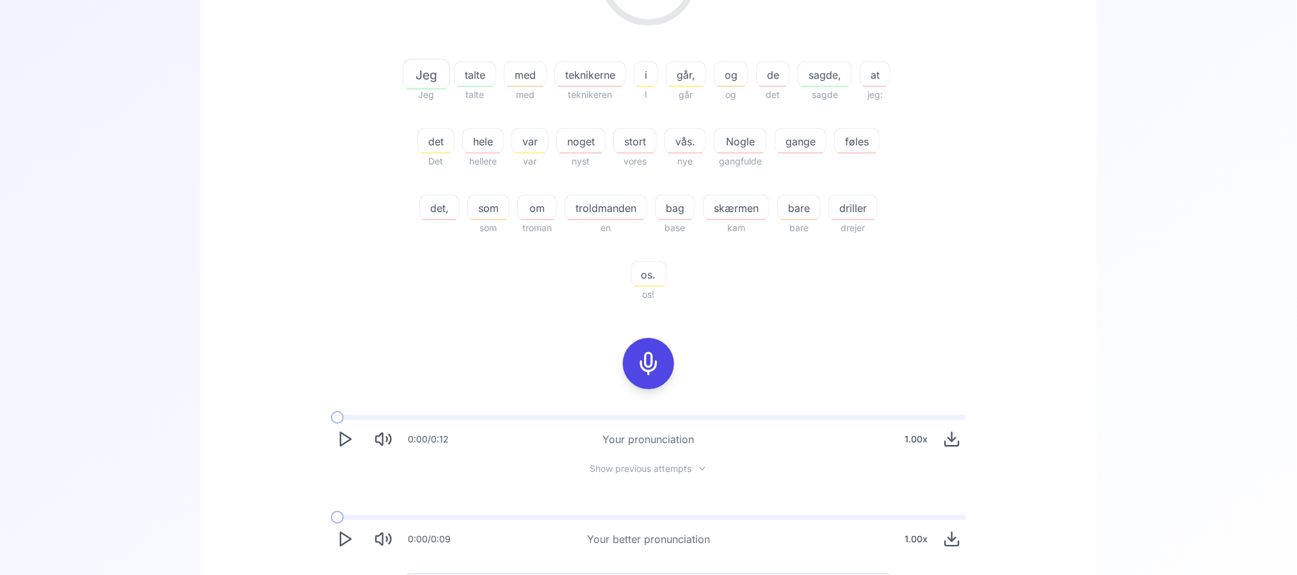
scroll to position [291, 0]
click at [829, 213] on span "driller" at bounding box center [853, 205] width 48 height 15
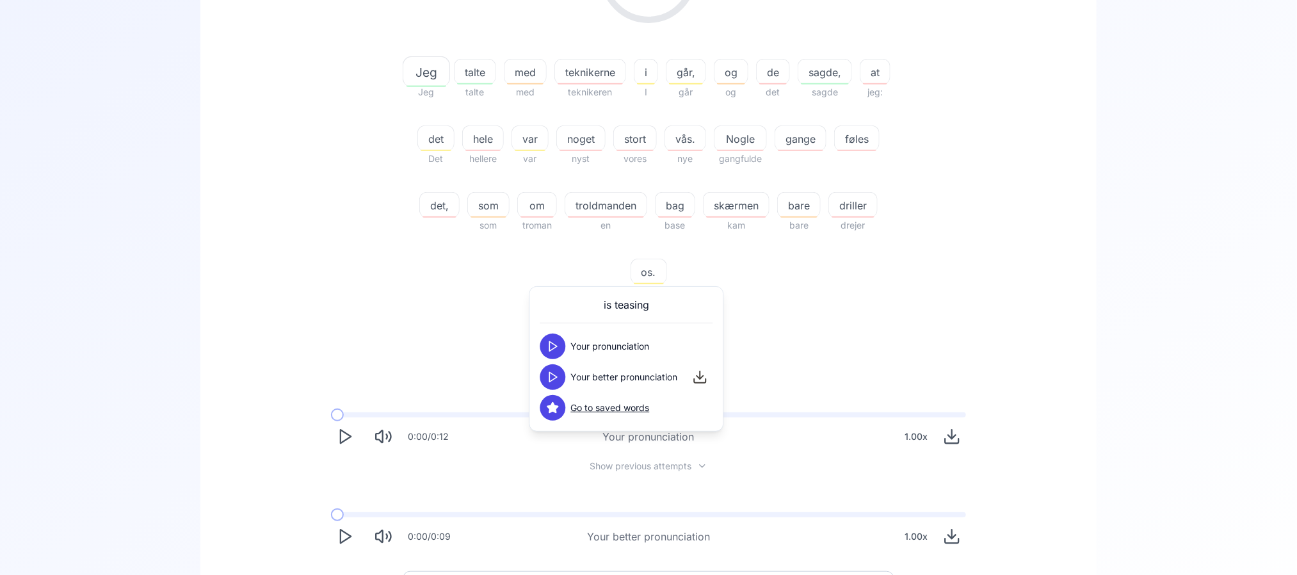
click at [563, 373] on button at bounding box center [553, 377] width 26 height 26
click at [471, 346] on div "27.38 % 27.38 % Jeg Jeg talte talte med med teknikerne teknikeren i I går, går …" at bounding box center [648, 239] width 835 height 644
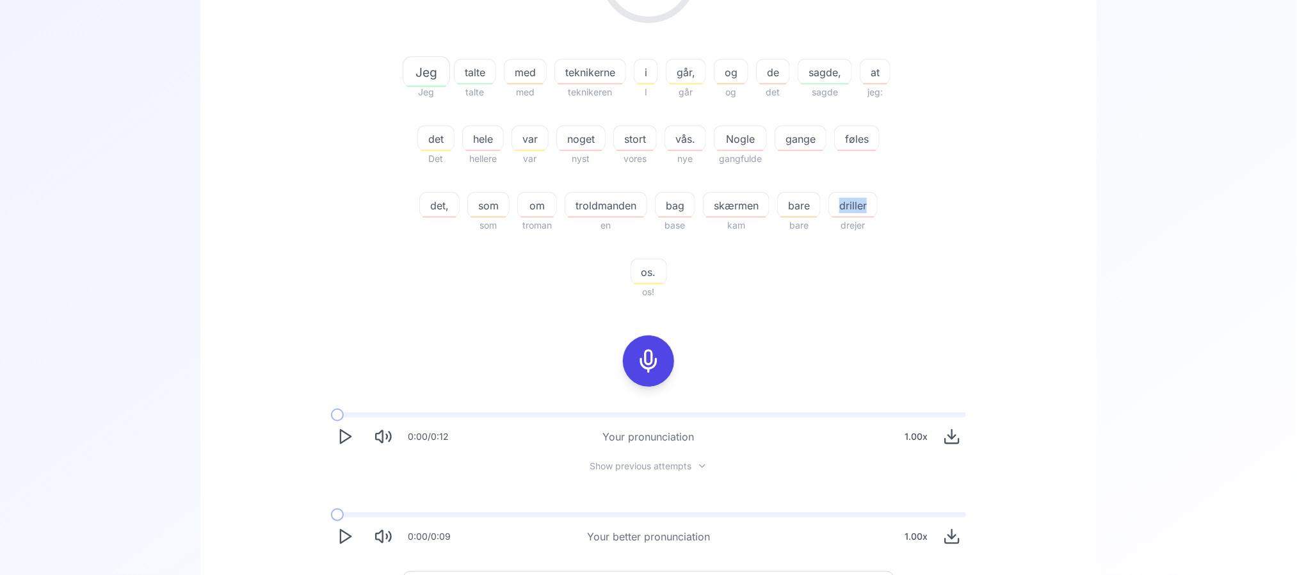
drag, startPoint x: 595, startPoint y: 264, endPoint x: 646, endPoint y: 271, distance: 51.2
click at [646, 271] on div "Jeg Jeg talte talte med med teknikerne teknikeren i I går, går og og de det sag…" at bounding box center [649, 172] width 492 height 256
click at [355, 325] on div "27.38 % 27.38 % Jeg Jeg talte talte med med teknikerne teknikeren i I går, går …" at bounding box center [648, 239] width 835 height 644
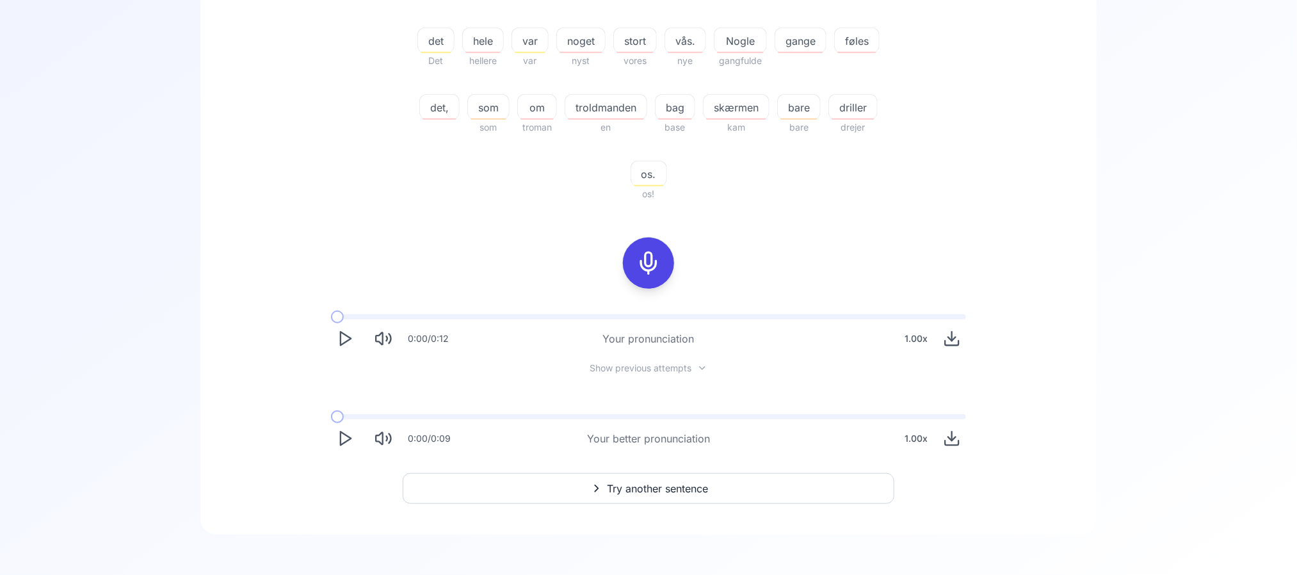
scroll to position [293, 0]
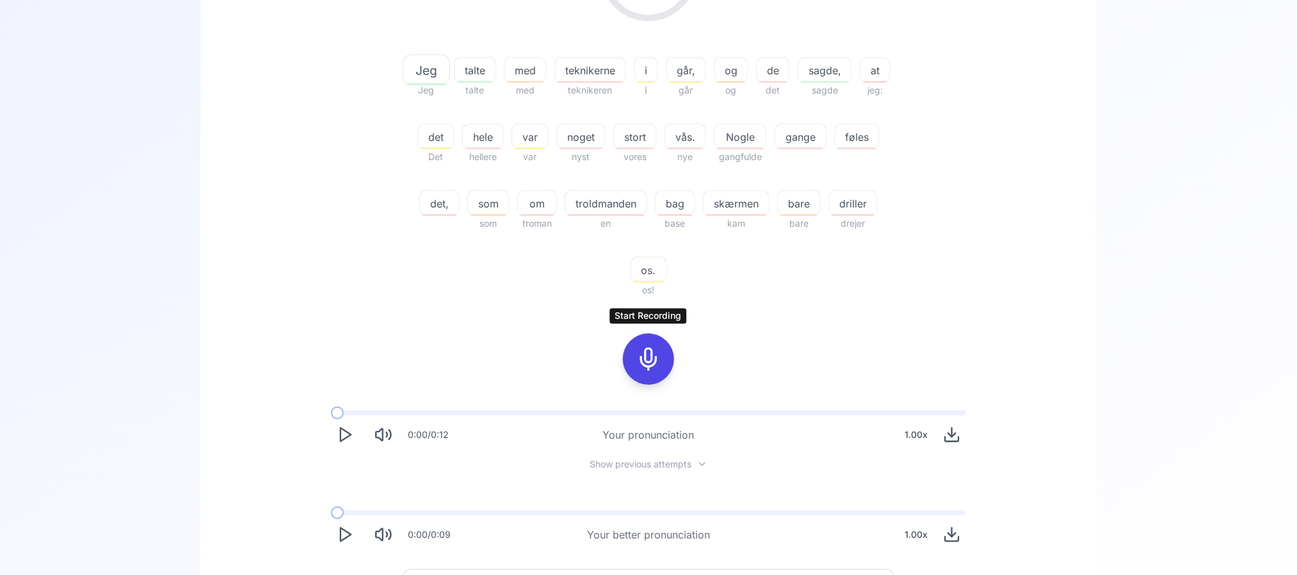
click at [653, 350] on icon at bounding box center [649, 359] width 26 height 26
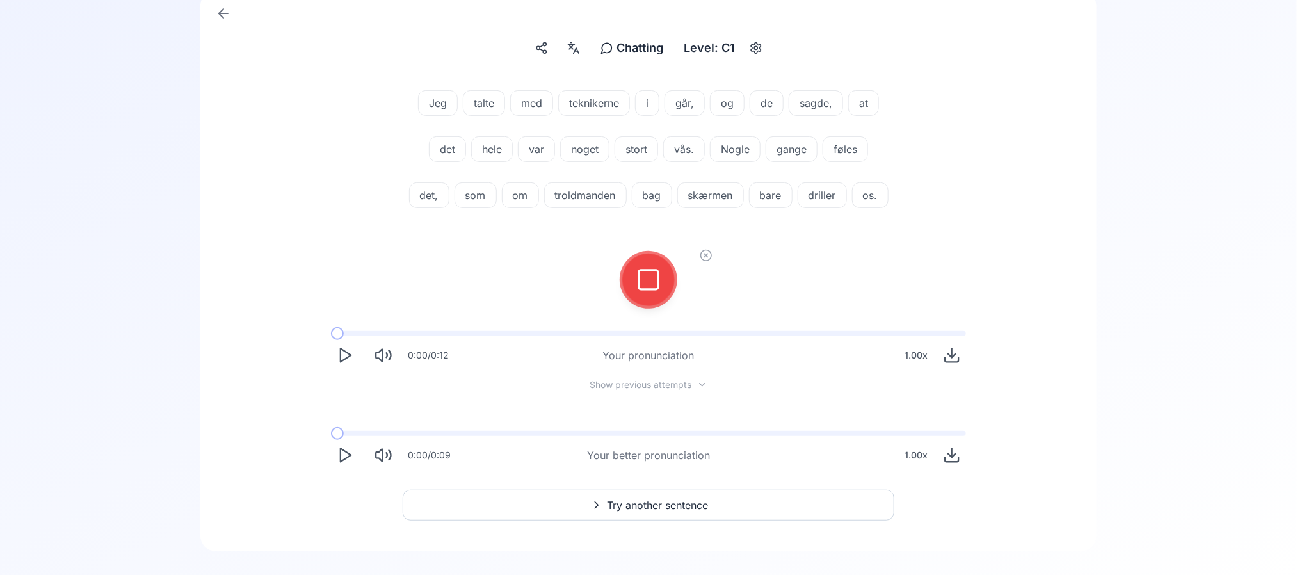
scroll to position [99, 0]
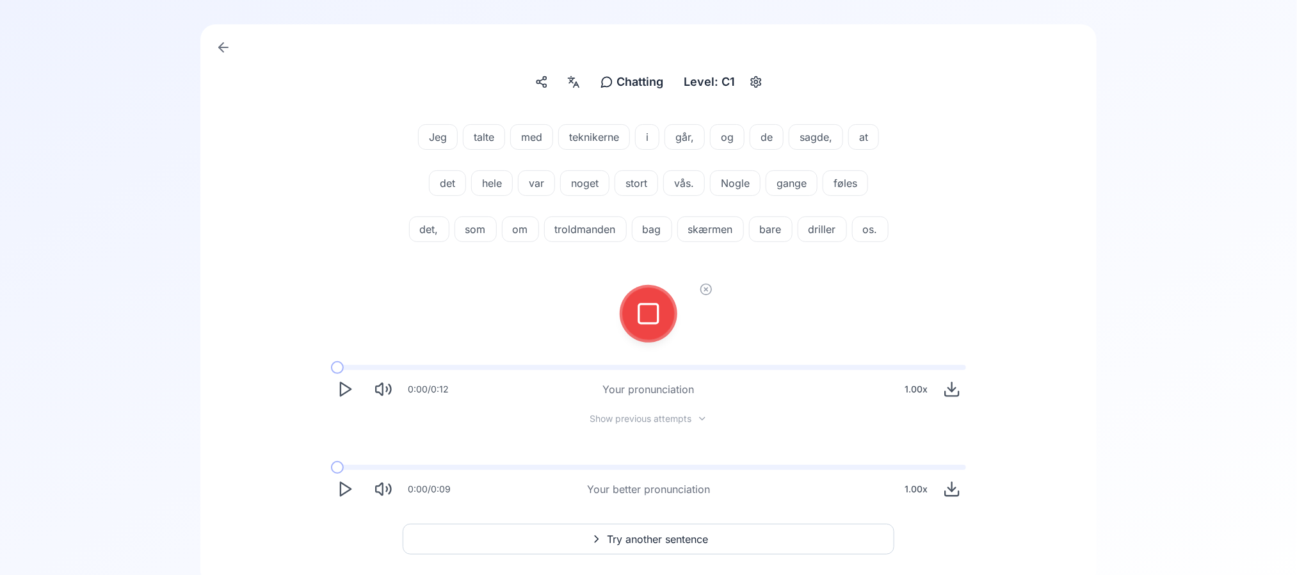
click at [647, 327] on icon at bounding box center [649, 314] width 26 height 26
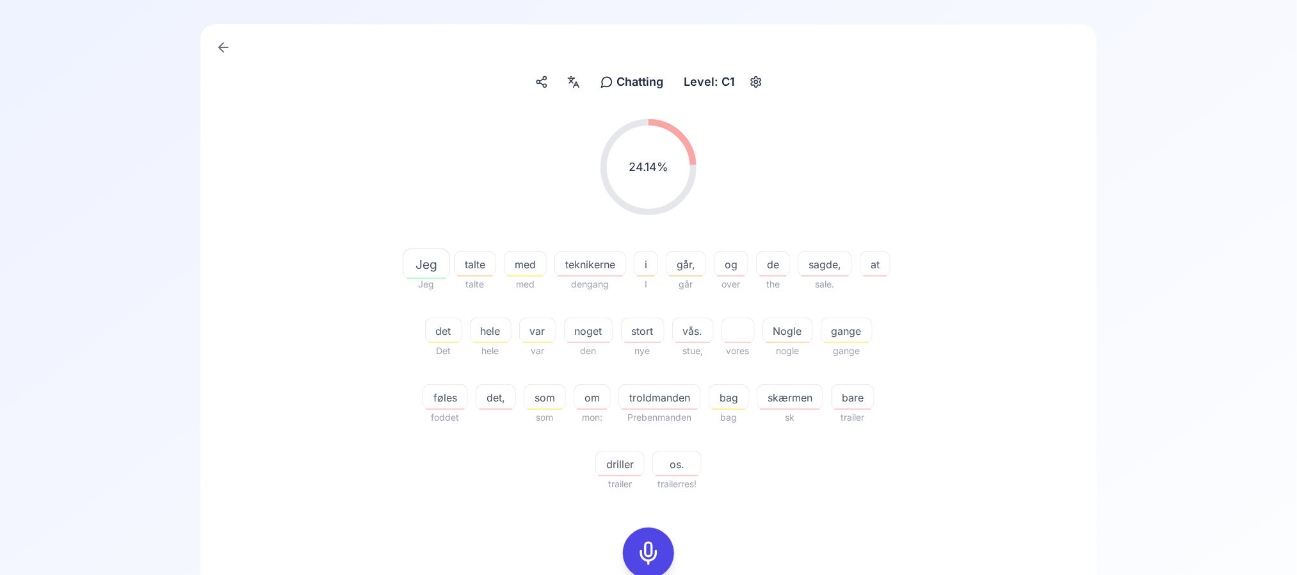
scroll to position [195, 0]
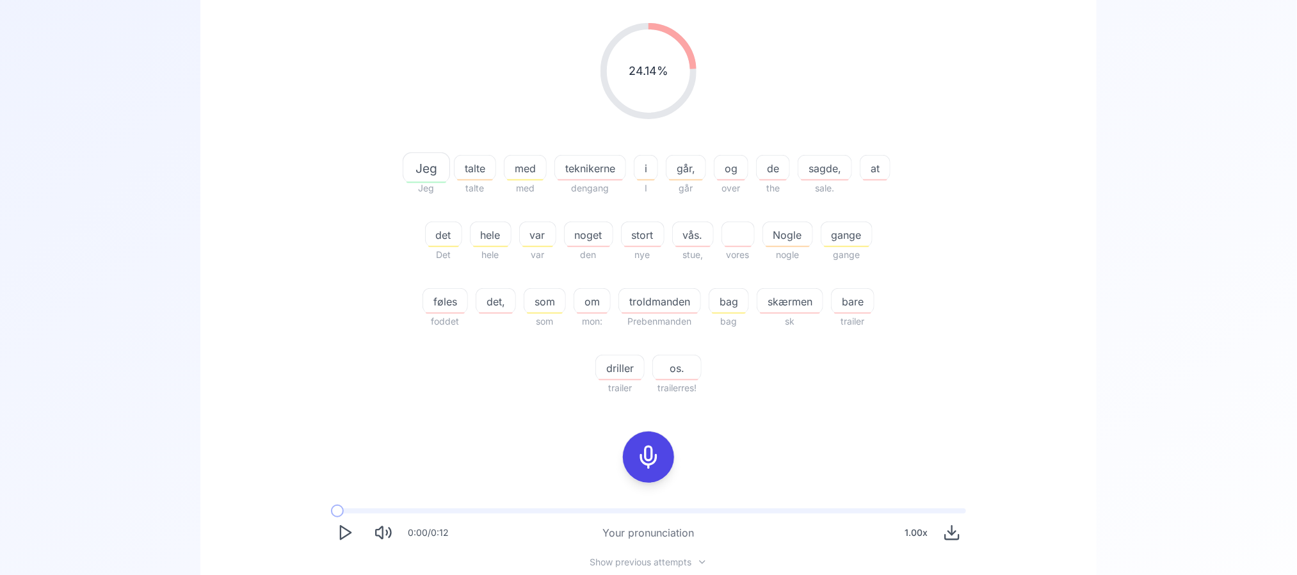
click at [634, 365] on span "driller" at bounding box center [620, 367] width 48 height 15
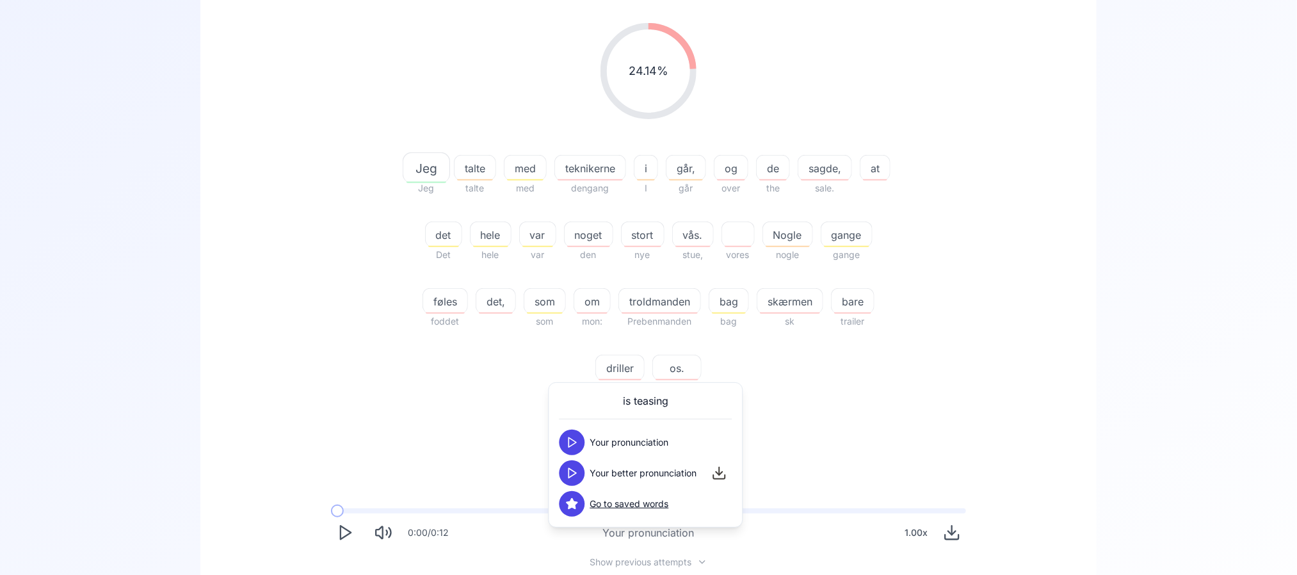
click at [567, 467] on icon at bounding box center [572, 473] width 13 height 13
click at [419, 363] on div "Jeg Jeg talte talte med med teknikerne dengang i I går, går og over de the sagd…" at bounding box center [649, 268] width 492 height 256
